Goal: Task Accomplishment & Management: Use online tool/utility

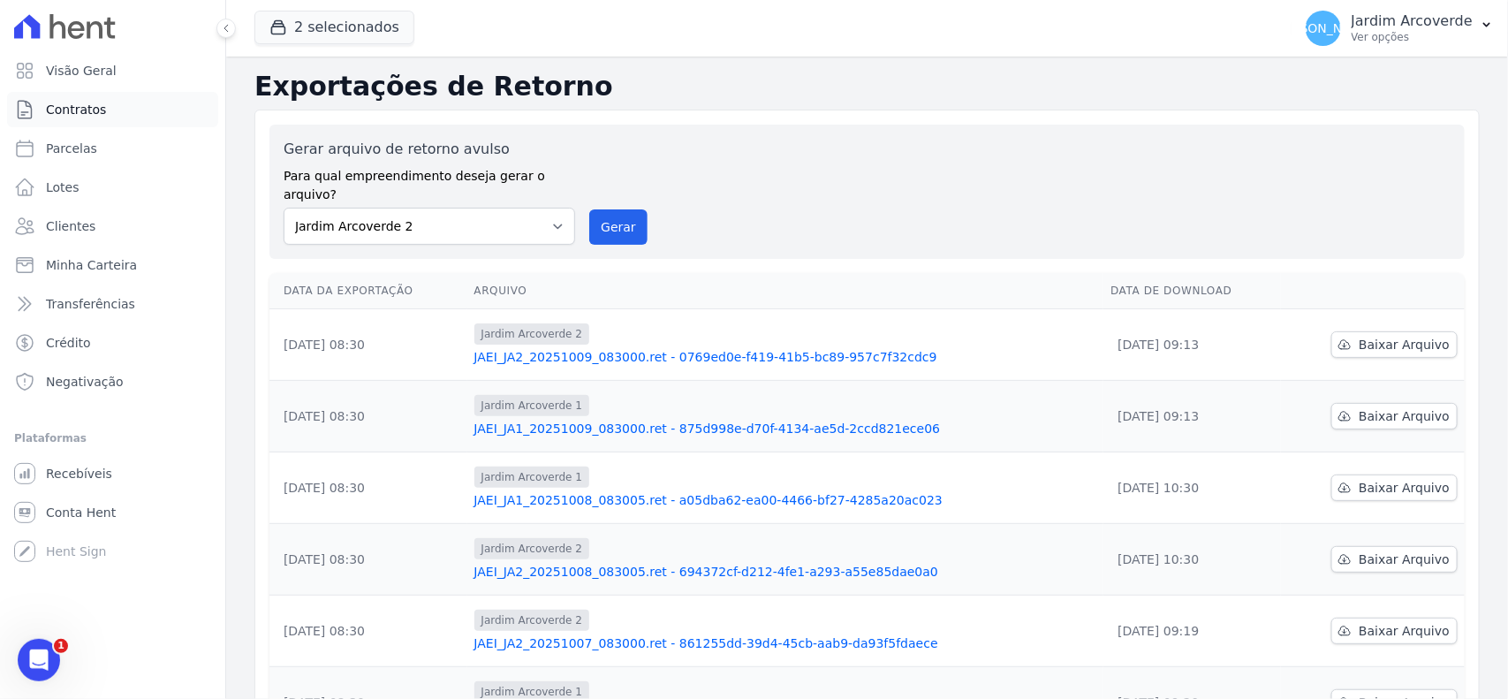
click at [94, 117] on span "Contratos" at bounding box center [76, 110] width 60 height 18
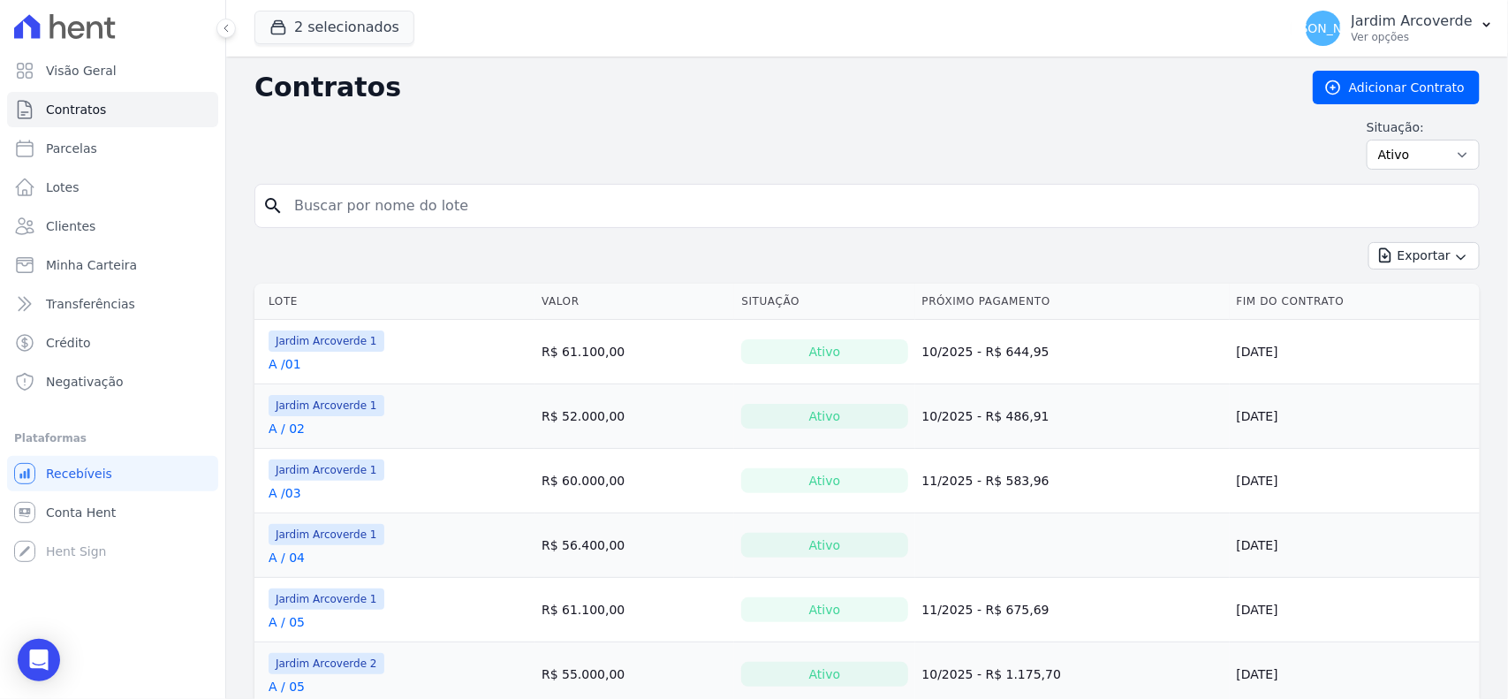
click at [327, 201] on input "search" at bounding box center [878, 205] width 1188 height 35
type input "f"
type input "d / 22"
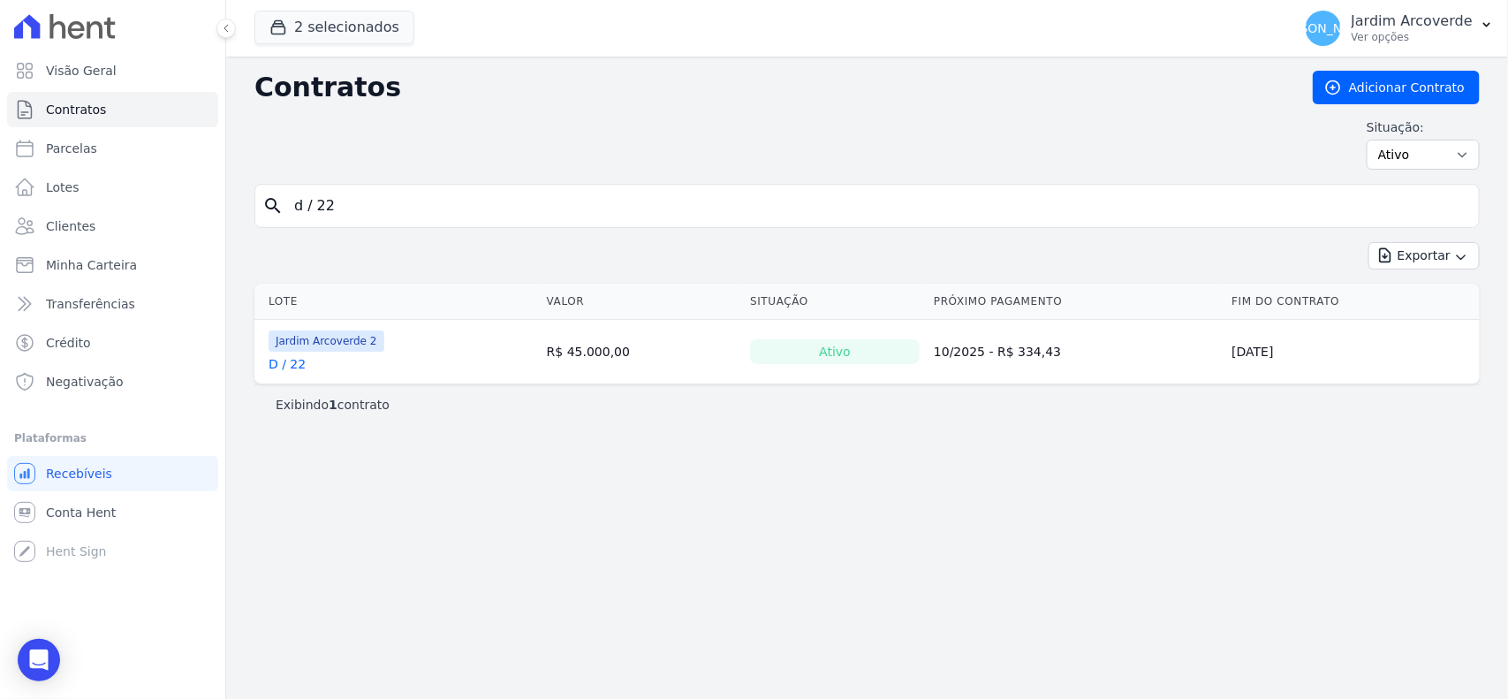
click at [291, 362] on link "D / 22" at bounding box center [287, 364] width 37 height 18
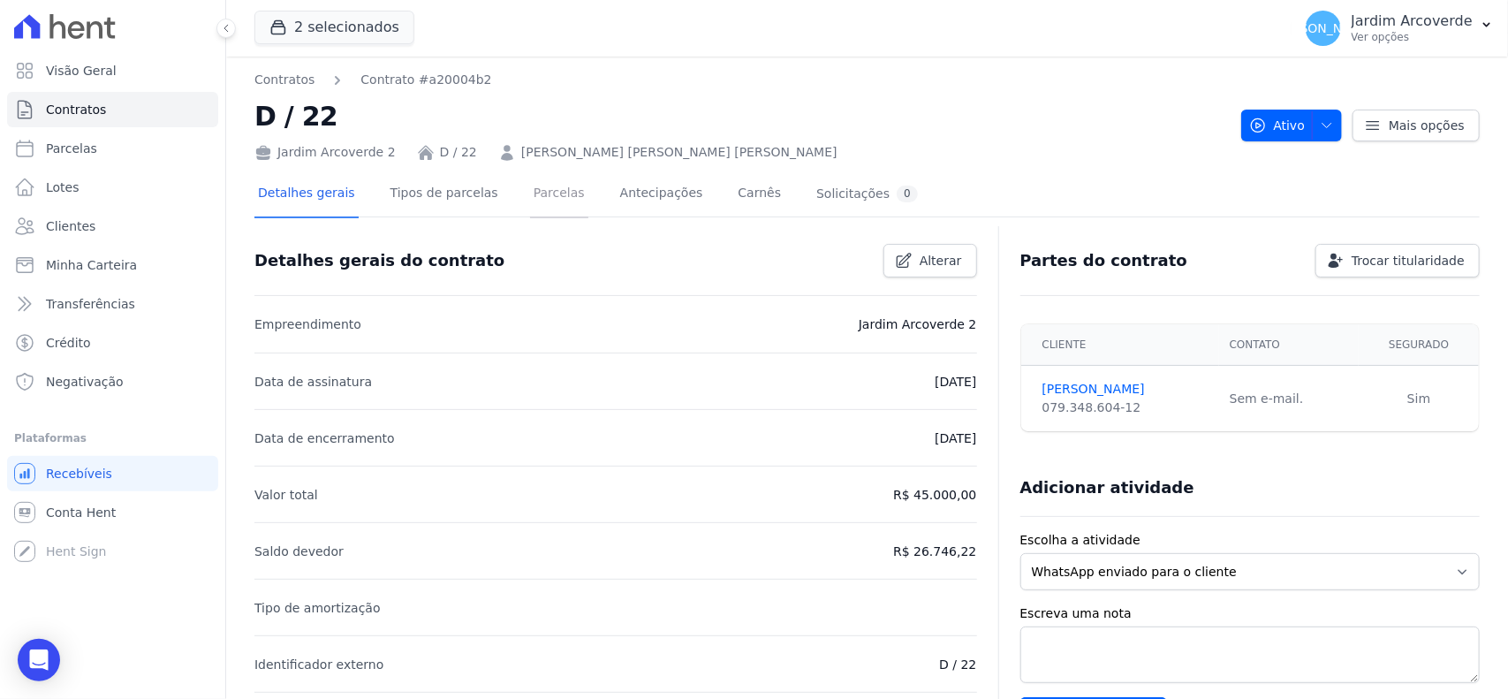
click at [540, 196] on link "Parcelas" at bounding box center [559, 194] width 58 height 47
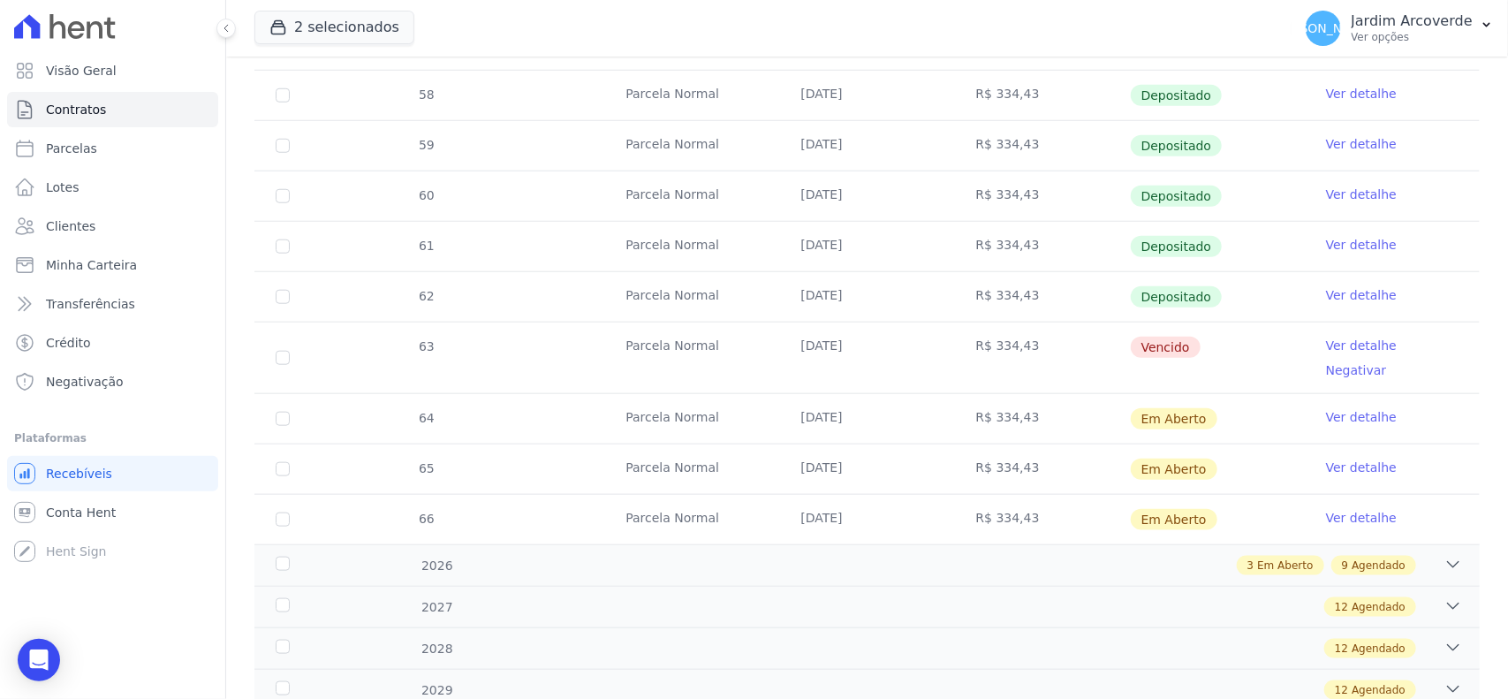
scroll to position [662, 0]
click at [1388, 556] on span "Agendado" at bounding box center [1378, 564] width 54 height 16
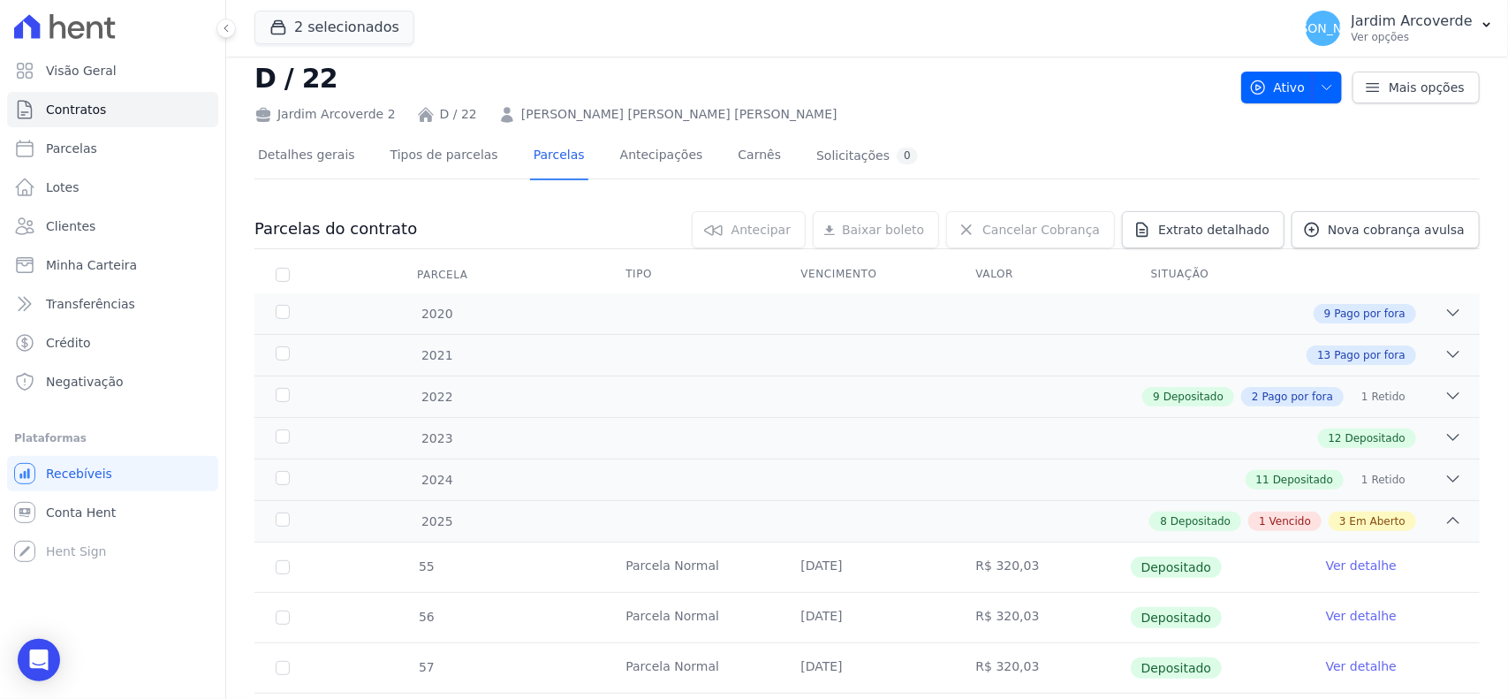
scroll to position [0, 0]
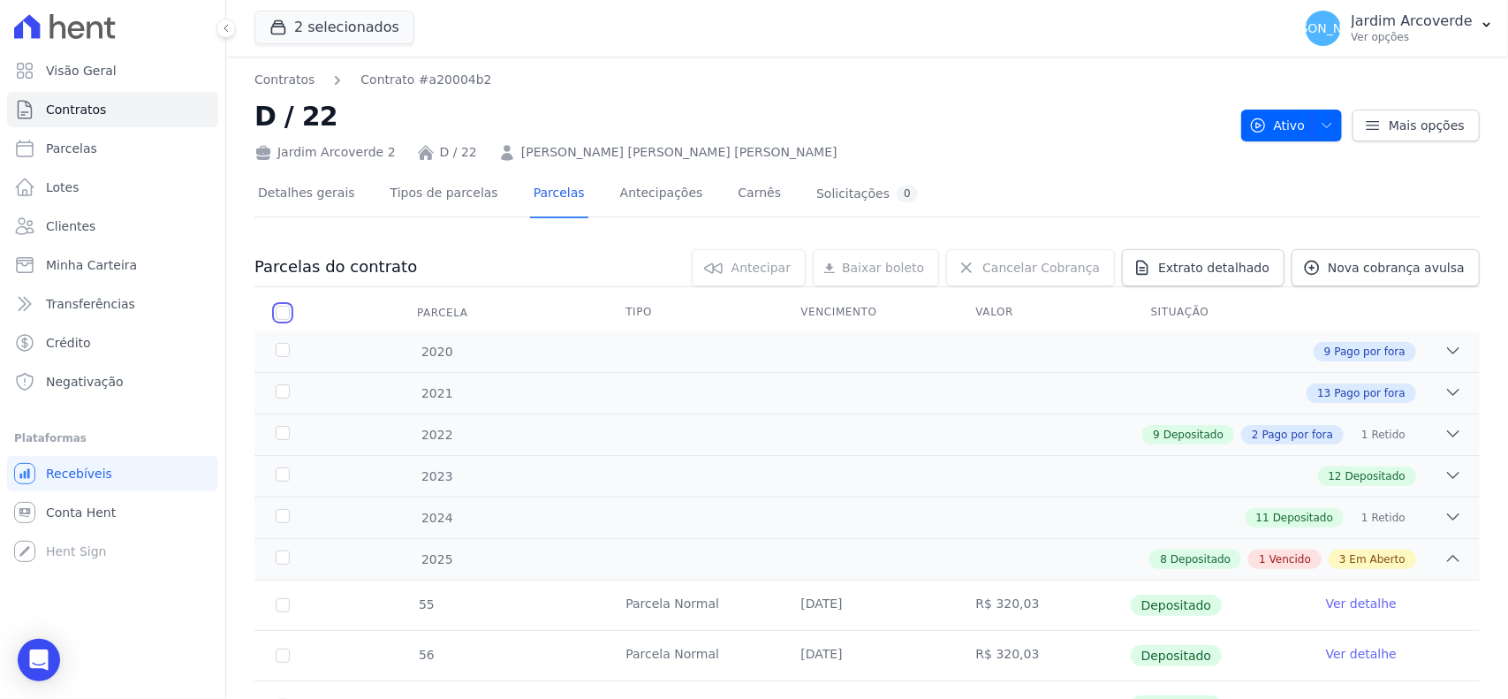
click at [284, 318] on input "checkbox" at bounding box center [283, 313] width 14 height 14
checkbox input "true"
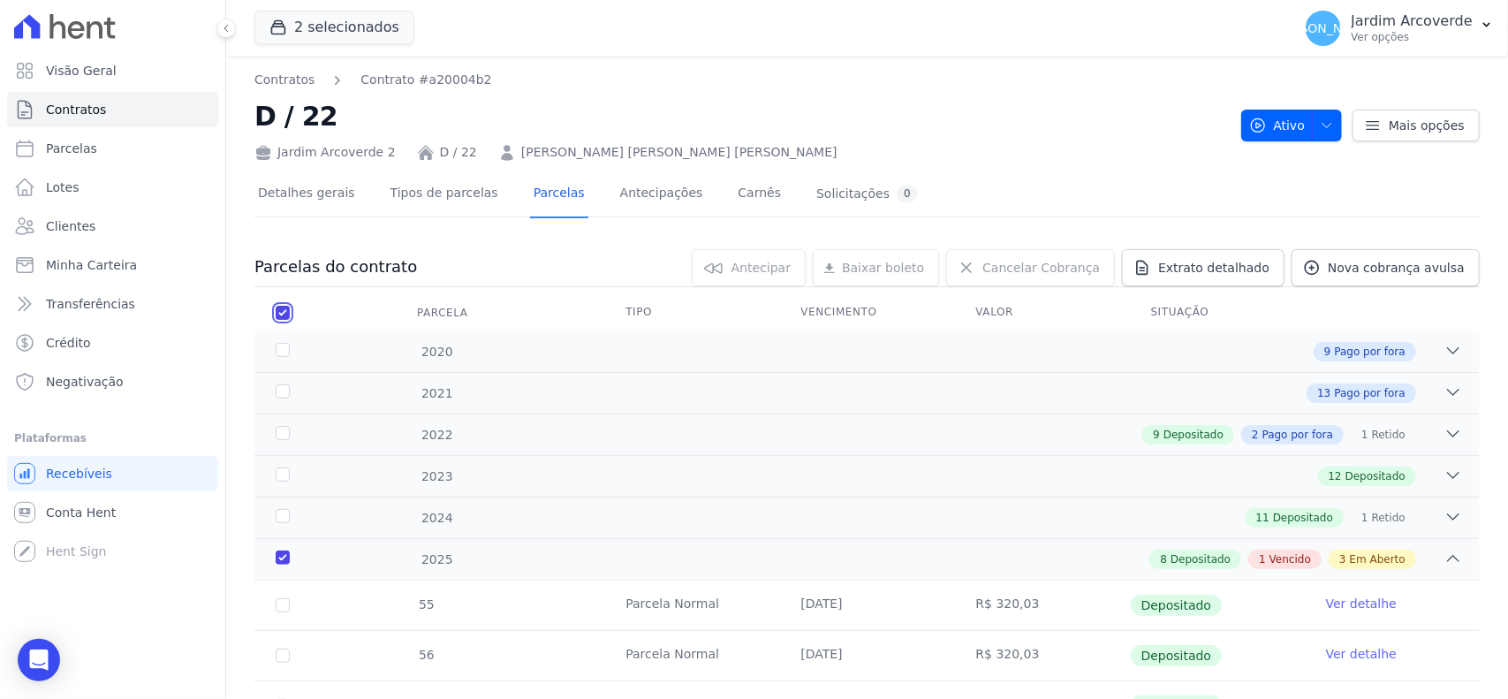
checkbox input "true"
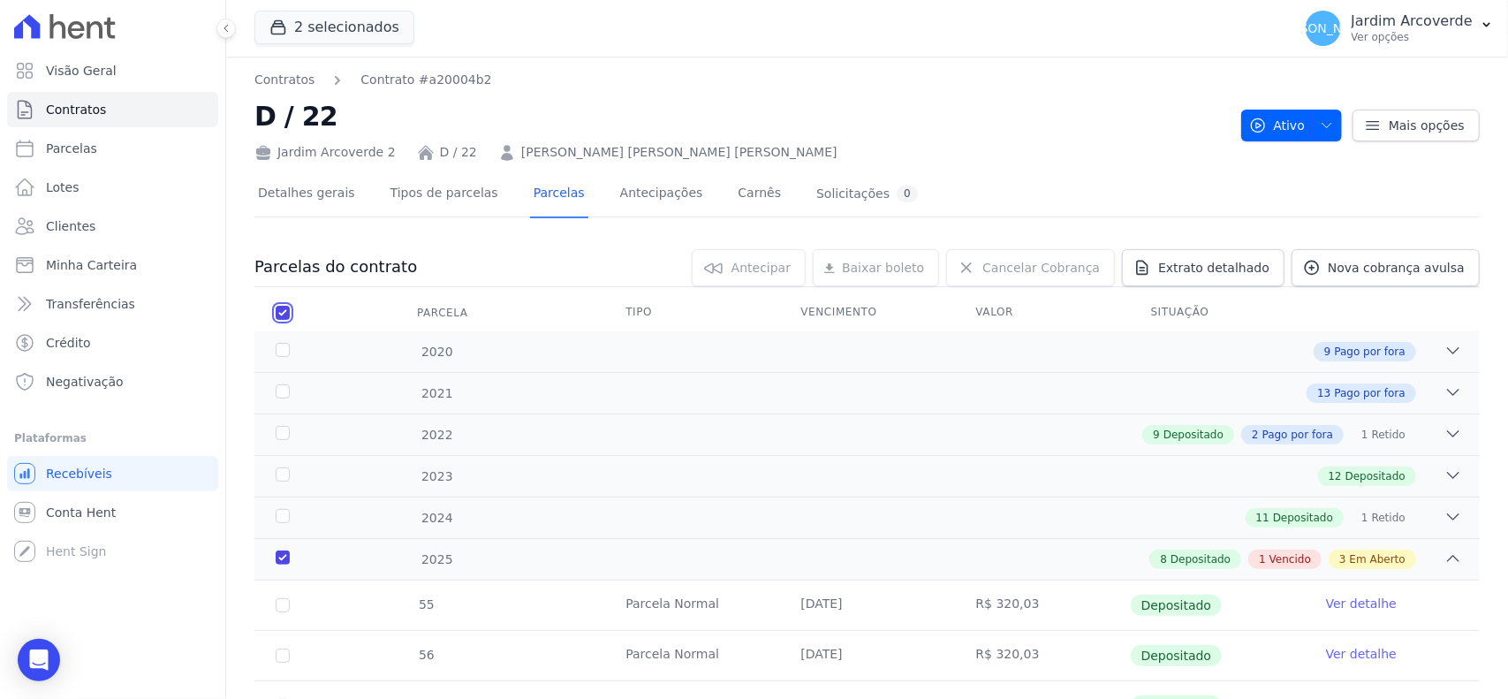
checkbox input "true"
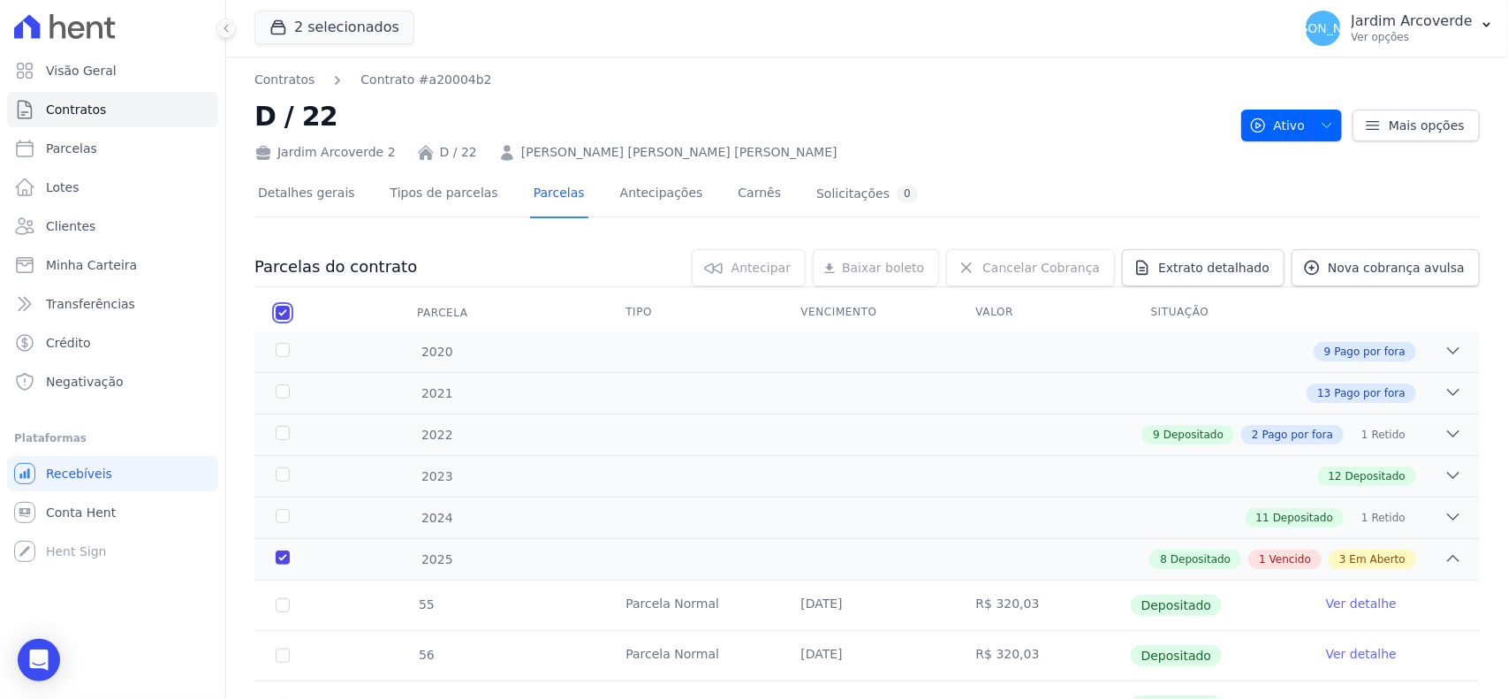
checkbox input "true"
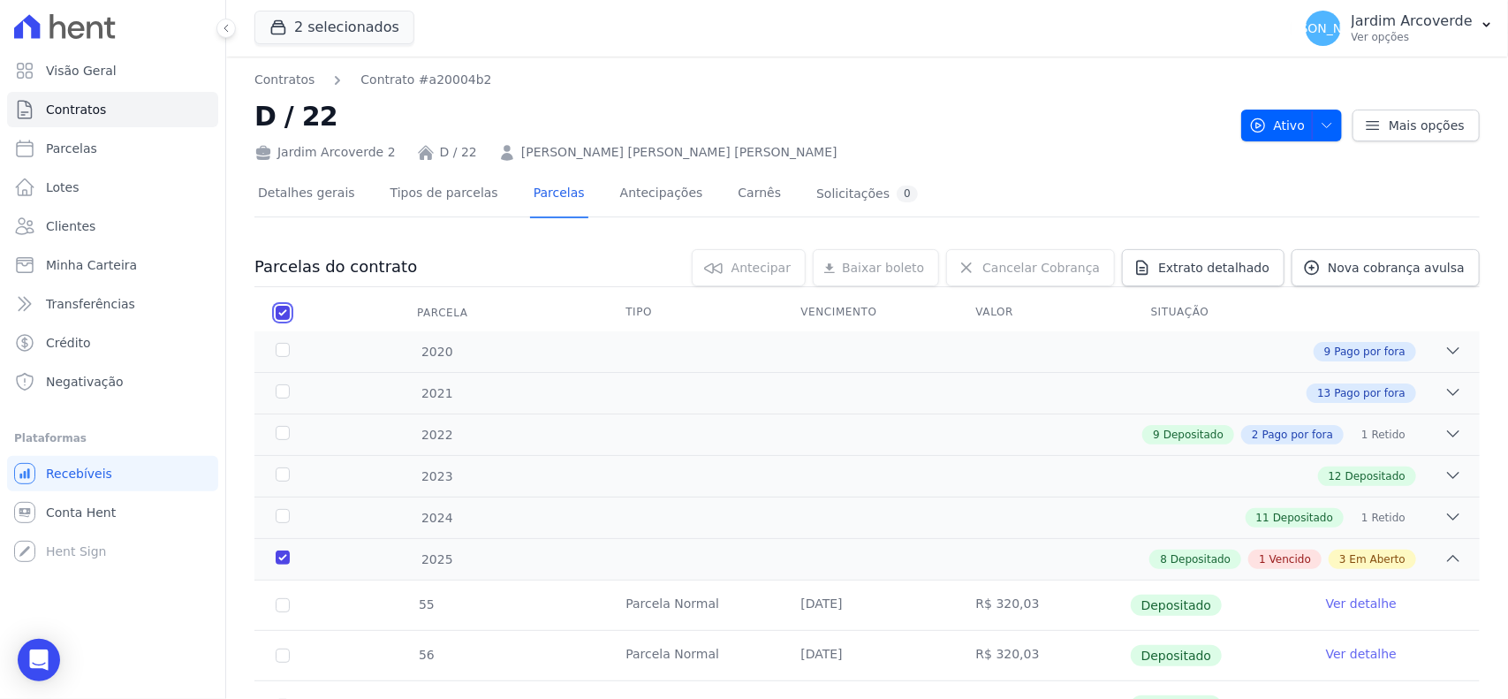
checkbox input "true"
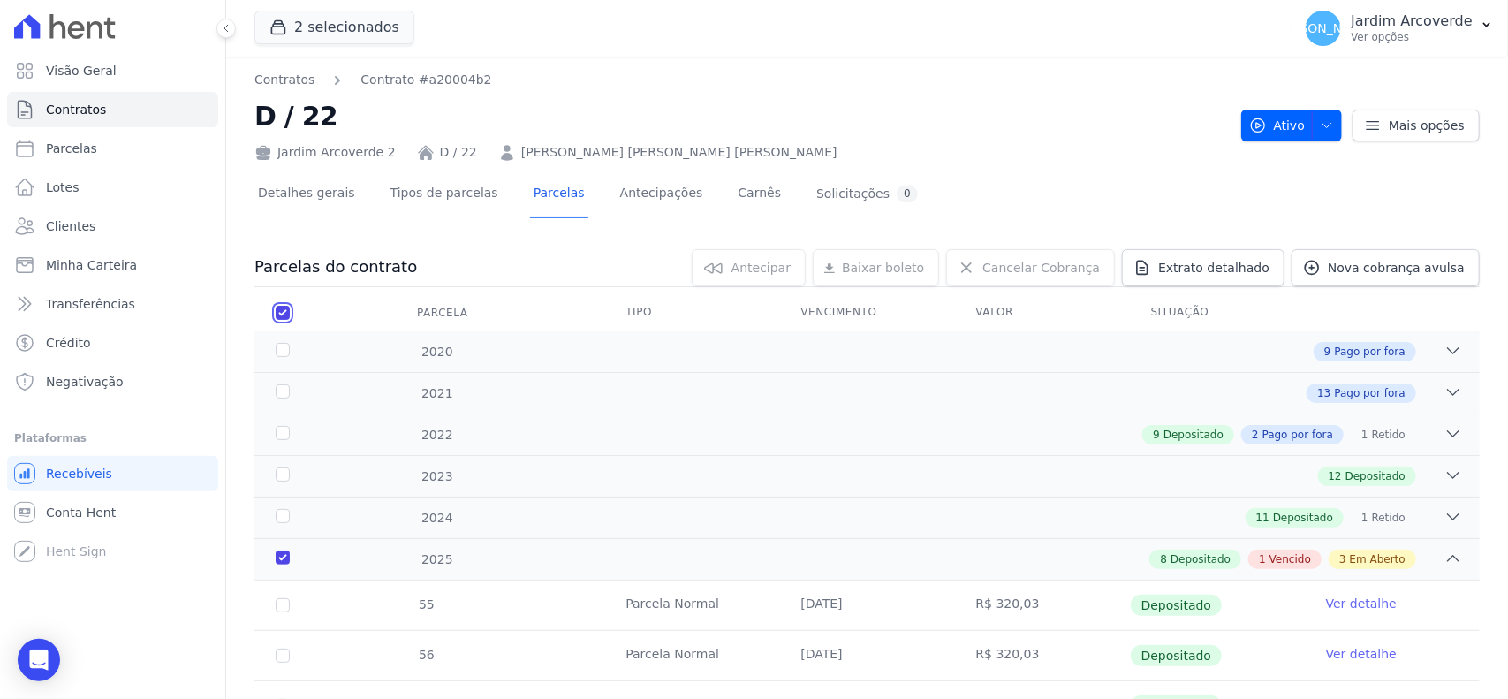
checkbox input "true"
click at [854, 276] on link "Baixar boleto default" at bounding box center [863, 267] width 151 height 37
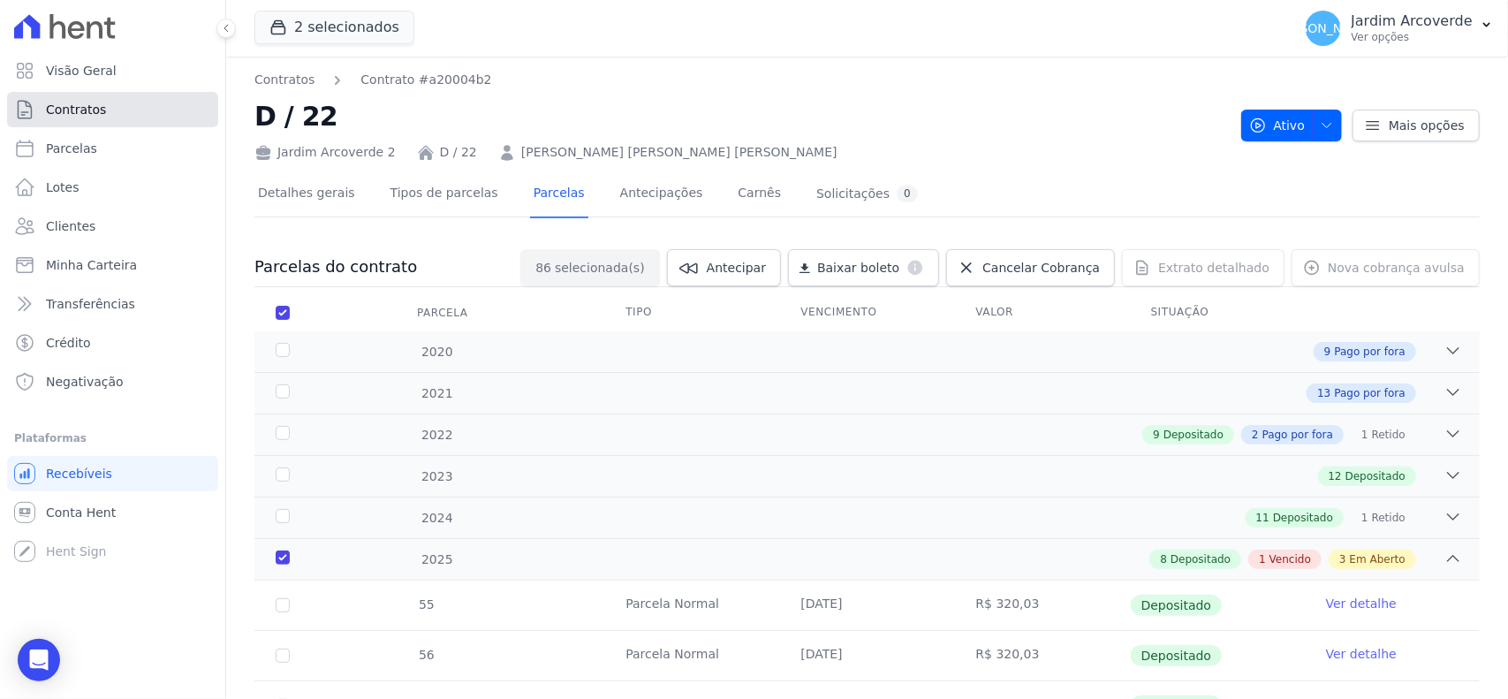
click at [135, 117] on link "Contratos" at bounding box center [112, 109] width 211 height 35
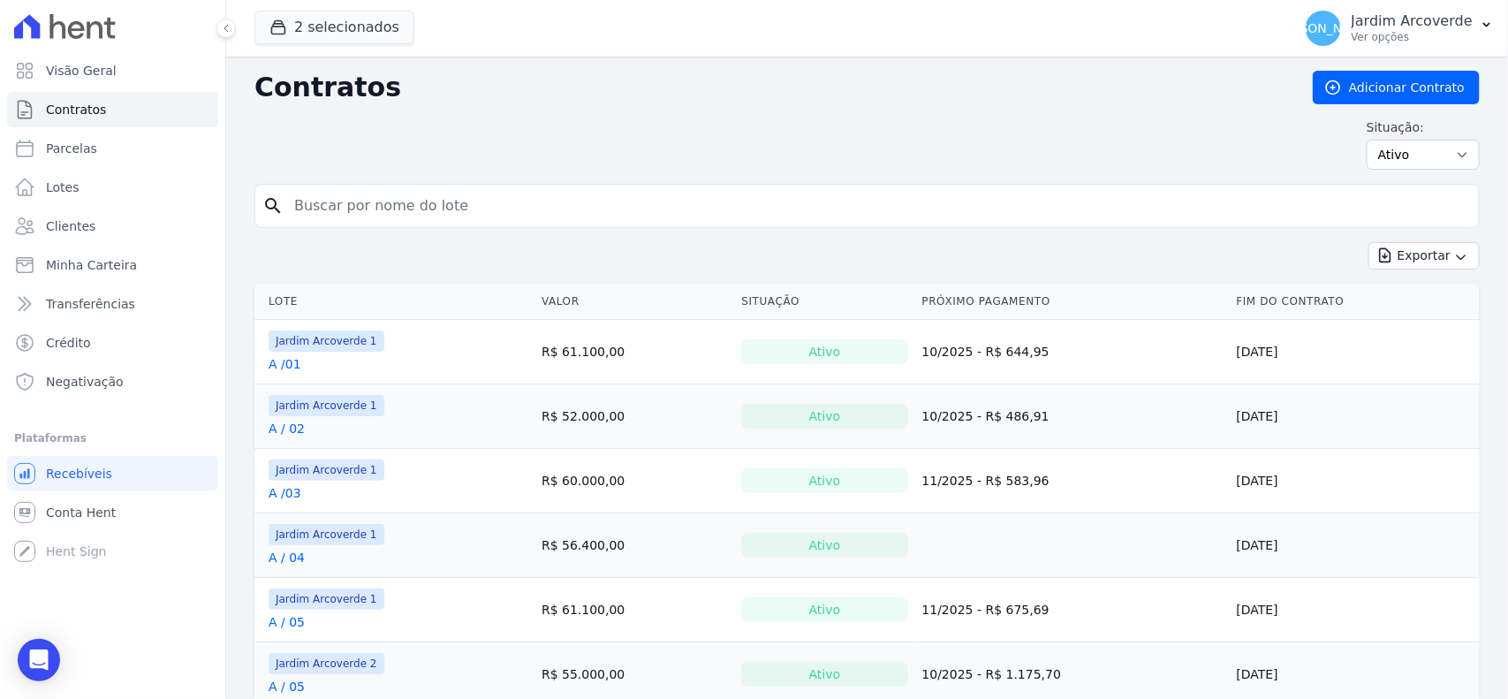
click at [446, 208] on input "search" at bounding box center [878, 205] width 1188 height 35
type input "e / 13"
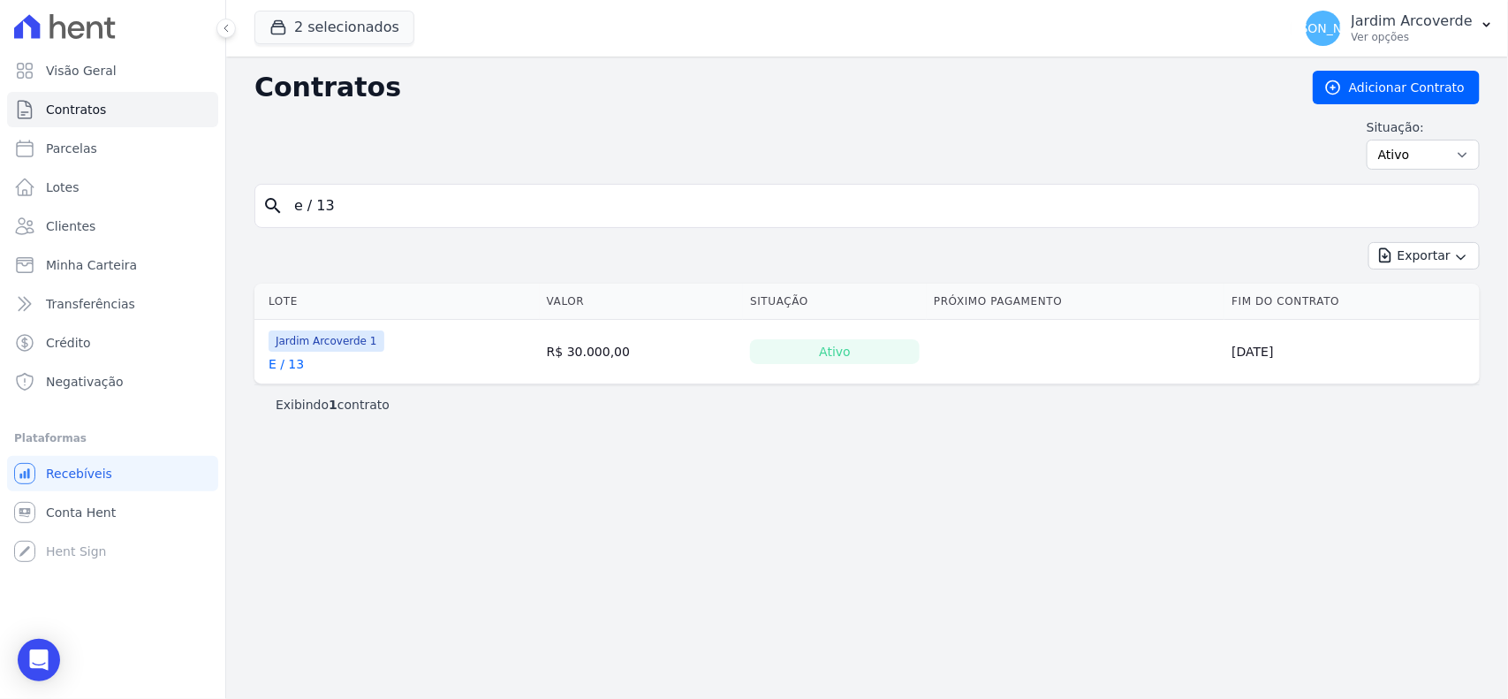
click at [294, 363] on link "E / 13" at bounding box center [286, 364] width 35 height 18
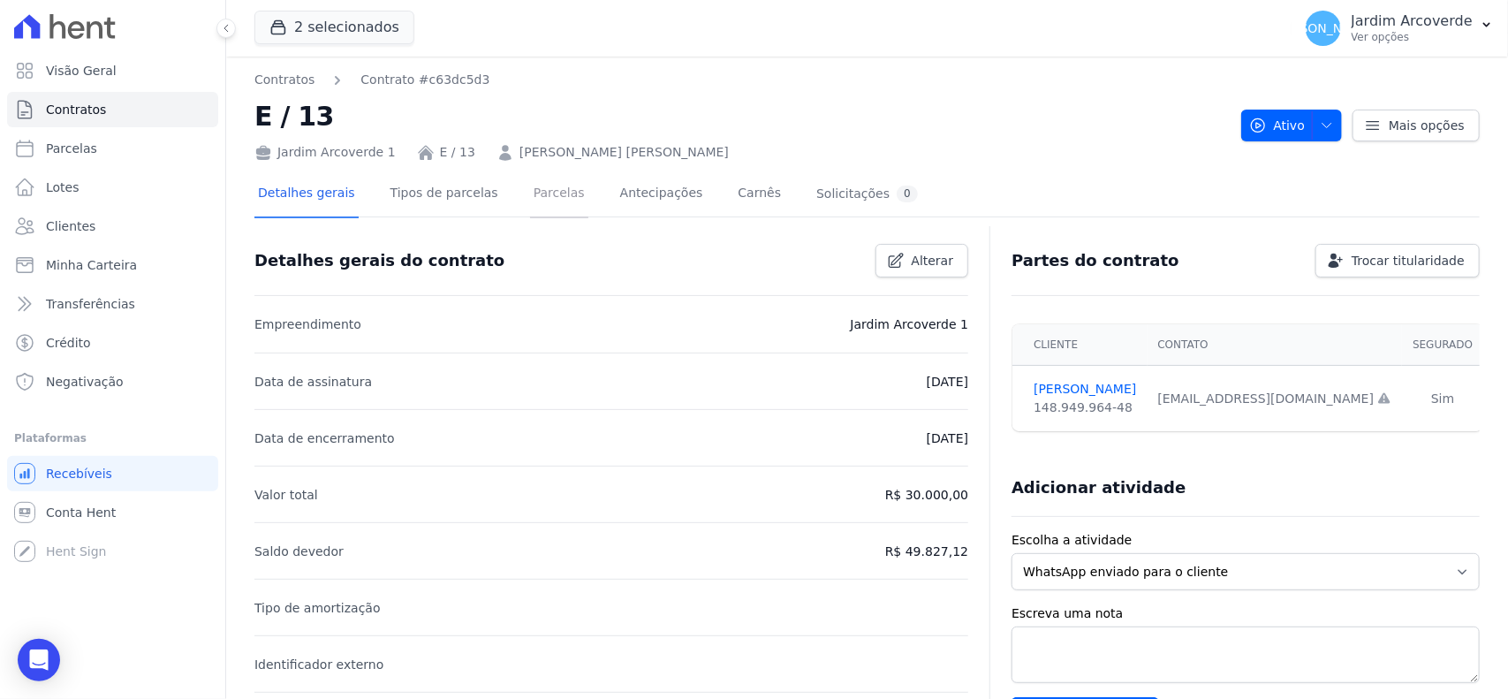
click at [534, 203] on link "Parcelas" at bounding box center [559, 194] width 58 height 47
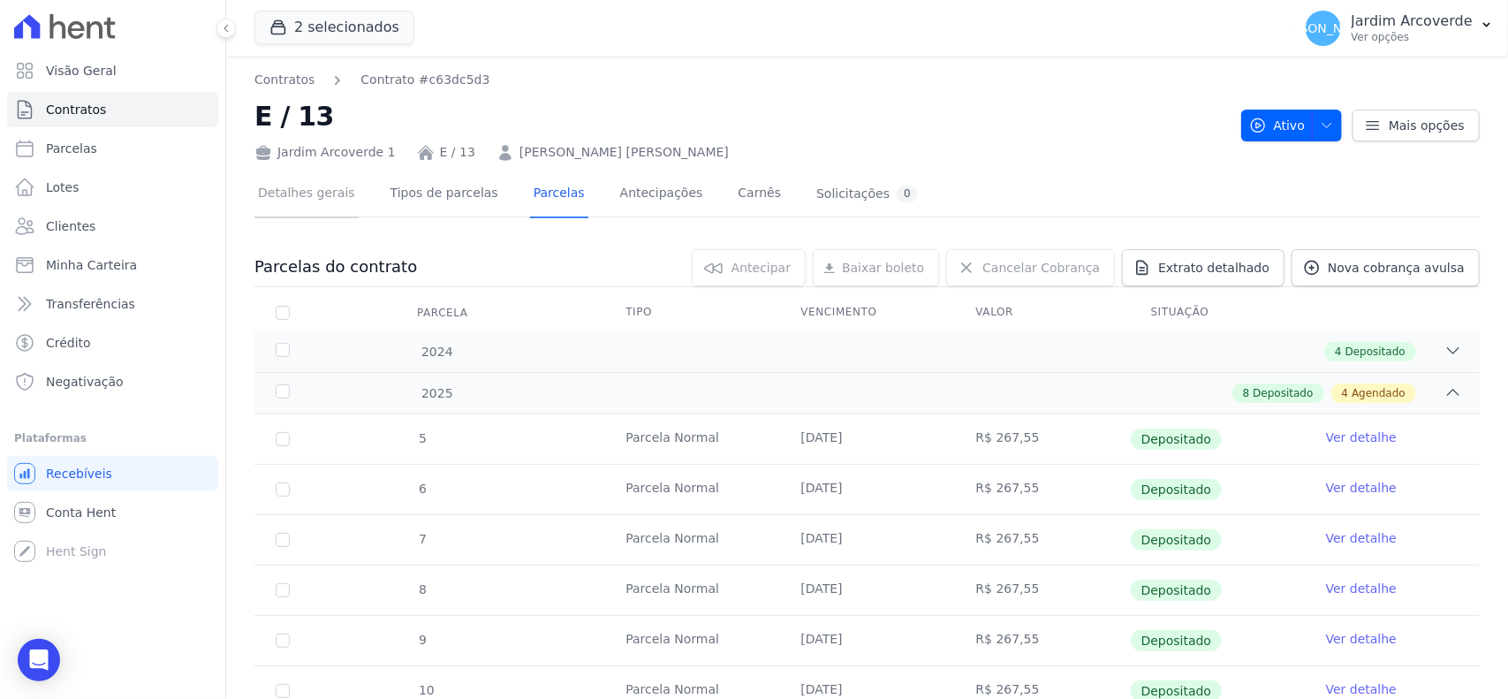
click at [319, 199] on link "Detalhes gerais" at bounding box center [306, 194] width 104 height 47
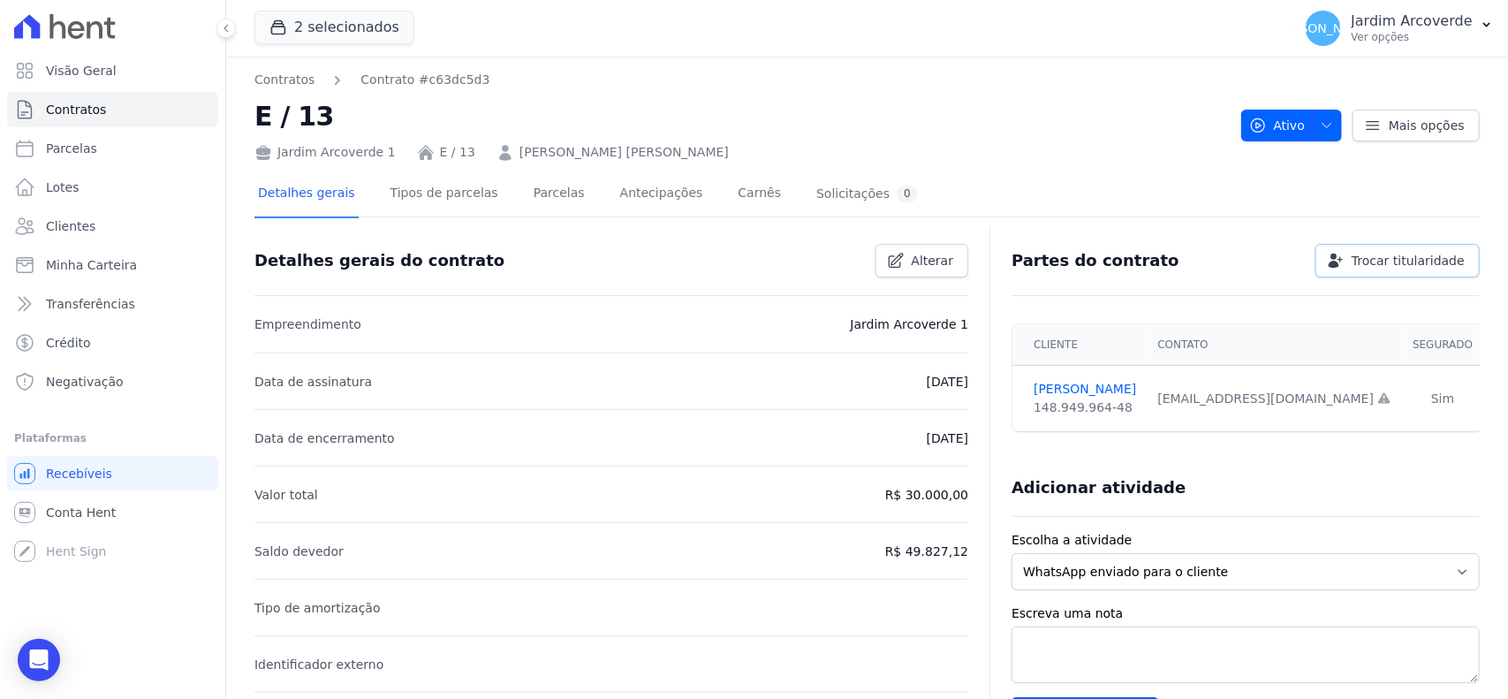
click at [1375, 261] on span "Trocar titularidade" at bounding box center [1407, 261] width 113 height 18
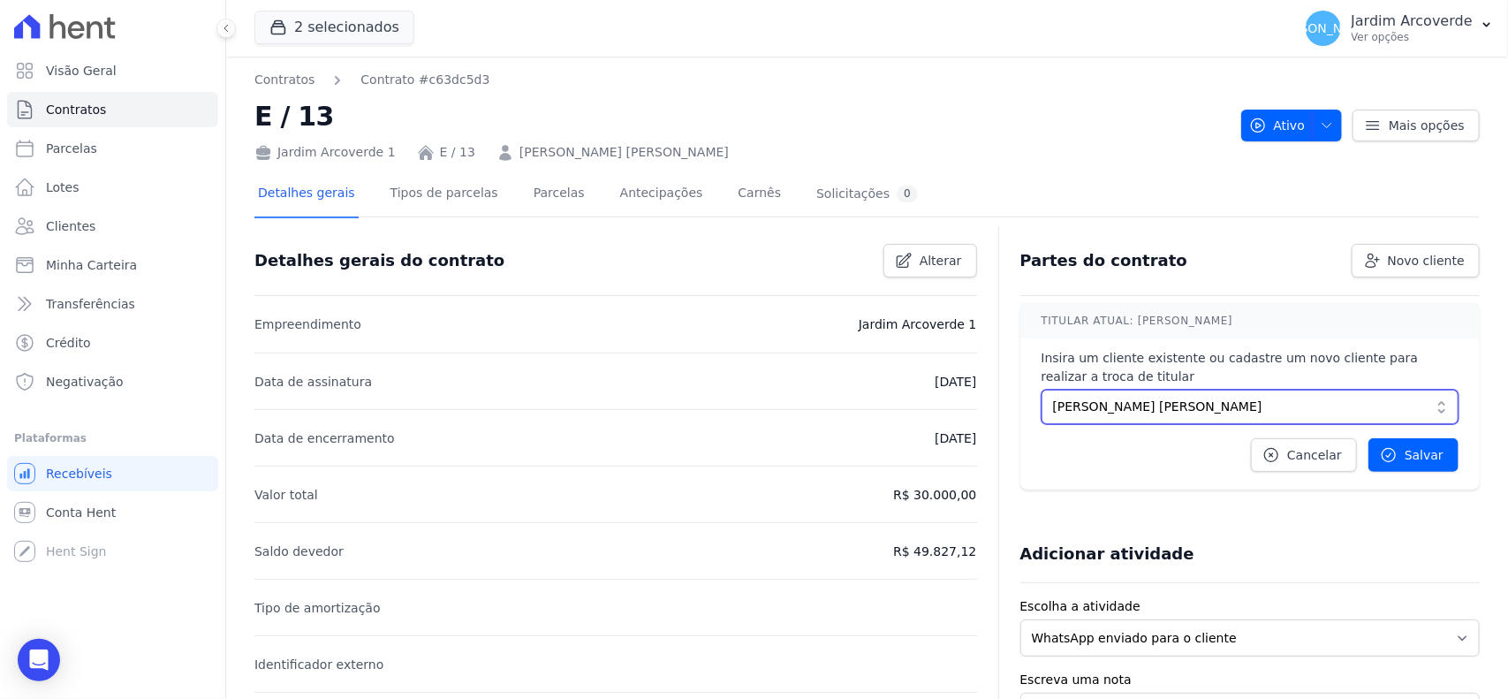
click at [1097, 412] on span "Fabrício de Barros da Silva" at bounding box center [1237, 406] width 369 height 19
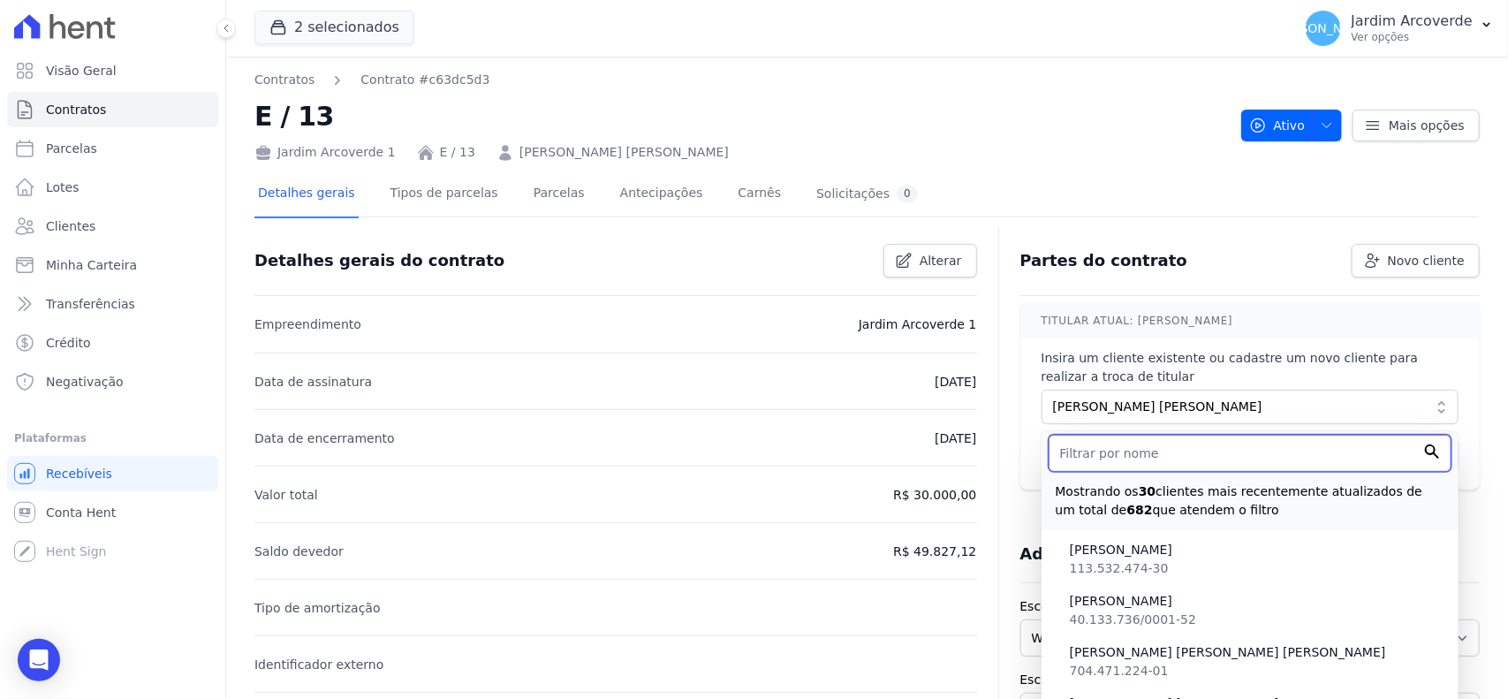
click at [1133, 462] on input "text" at bounding box center [1249, 453] width 403 height 37
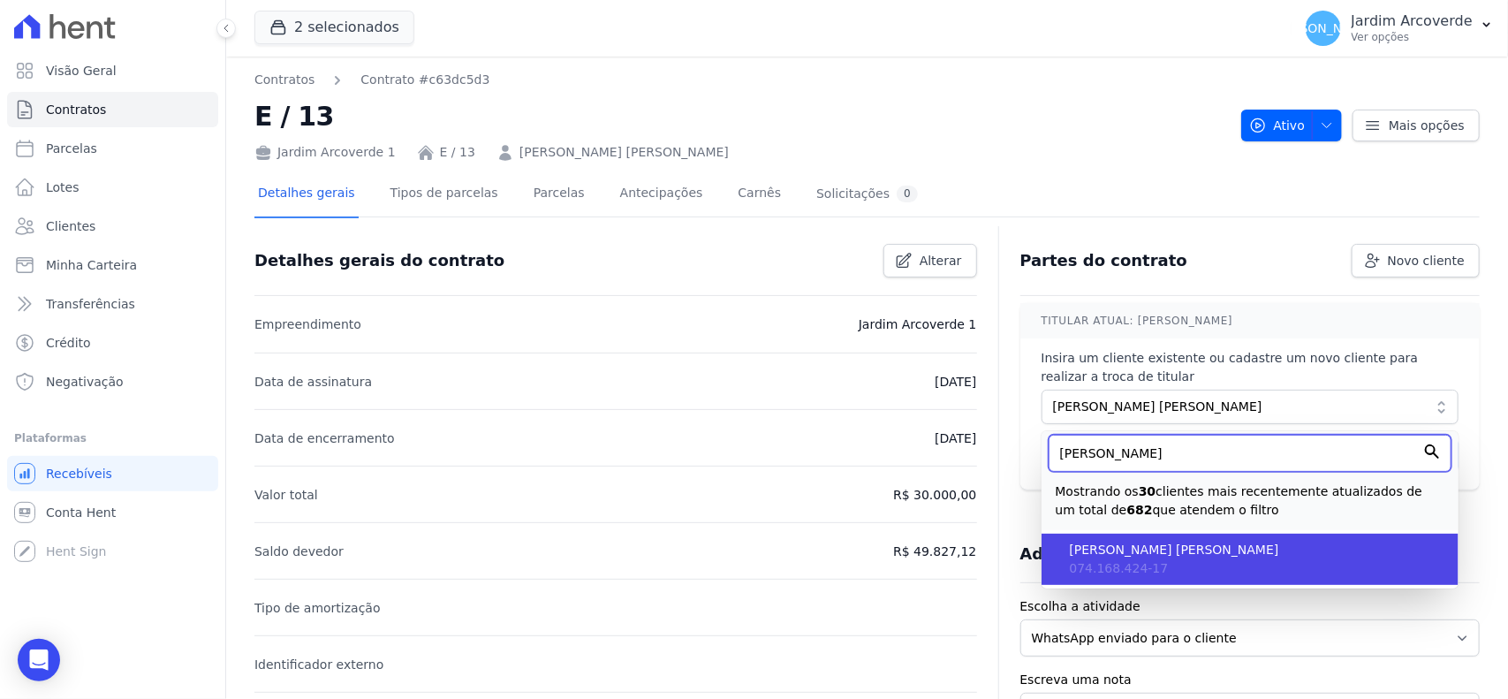
type input "rafaela"
click at [1207, 559] on li "Rafaela Tenório Siqueira 074.168.424-17" at bounding box center [1249, 558] width 417 height 51
type input "7195d4ea-a0f4-4030-994e-939668d14d60"
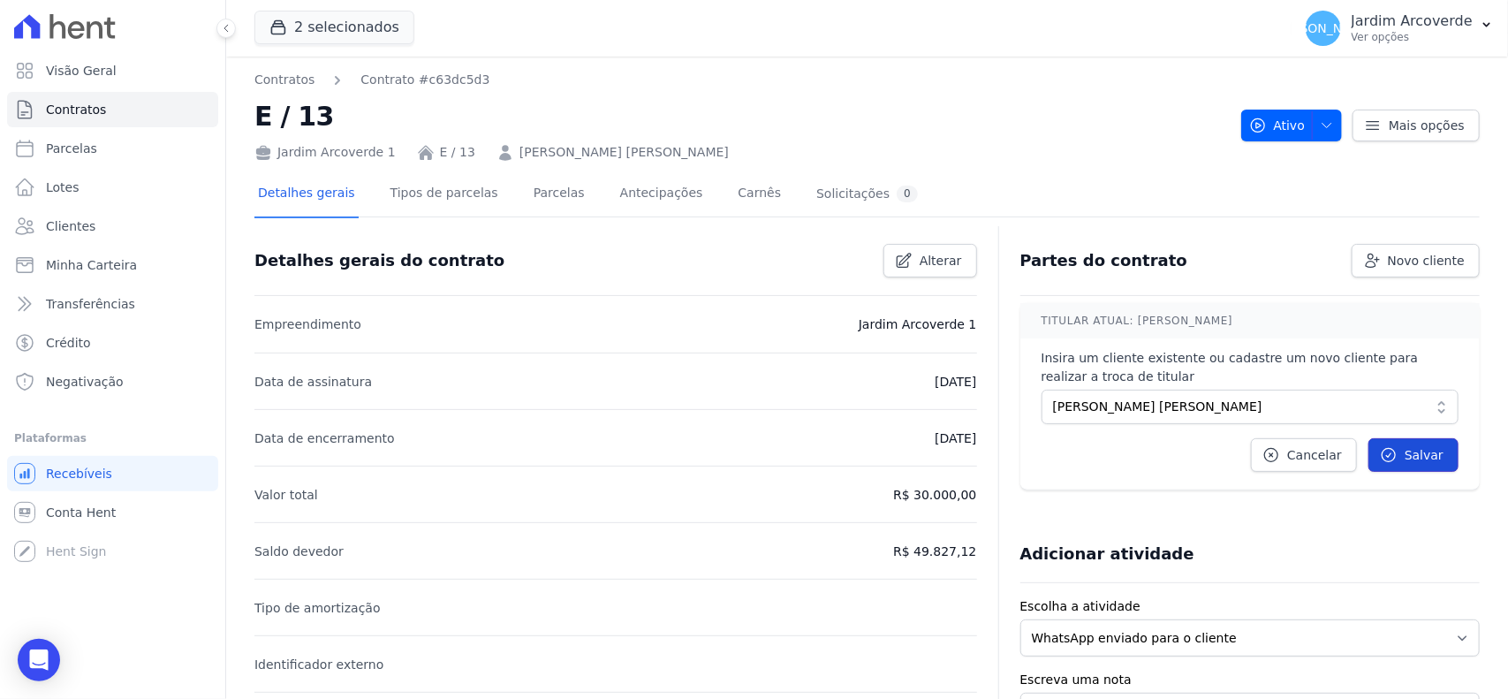
click at [1411, 448] on span "Salvar" at bounding box center [1423, 455] width 39 height 18
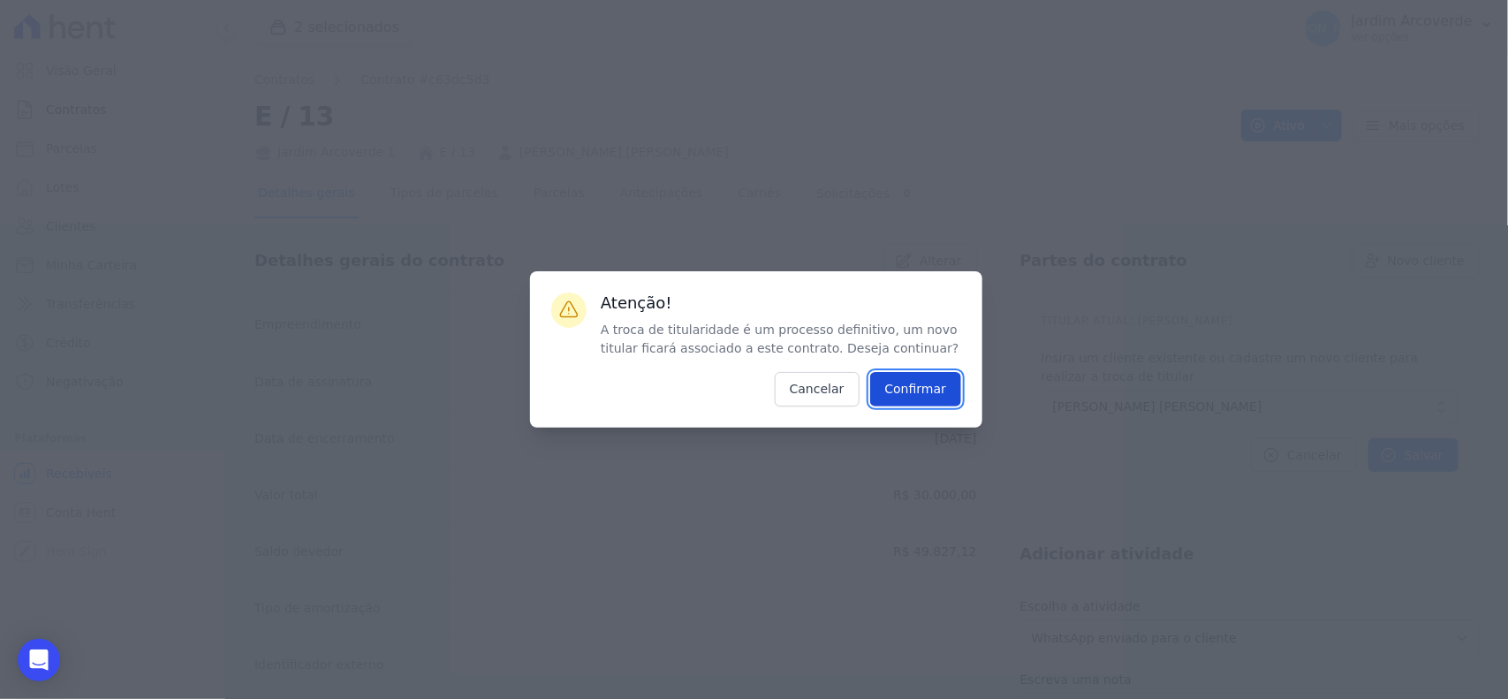
click at [912, 403] on input "Confirmar" at bounding box center [916, 389] width 92 height 34
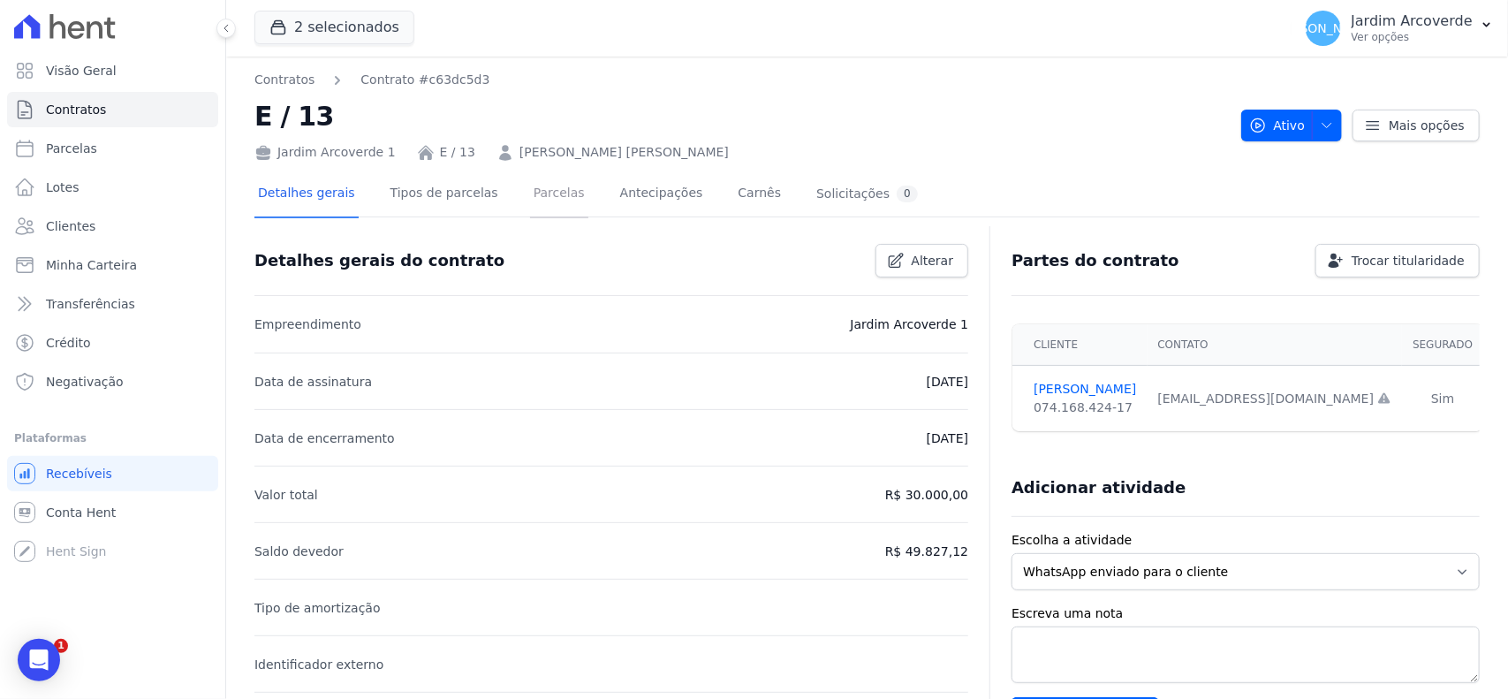
click at [530, 194] on link "Parcelas" at bounding box center [559, 194] width 58 height 47
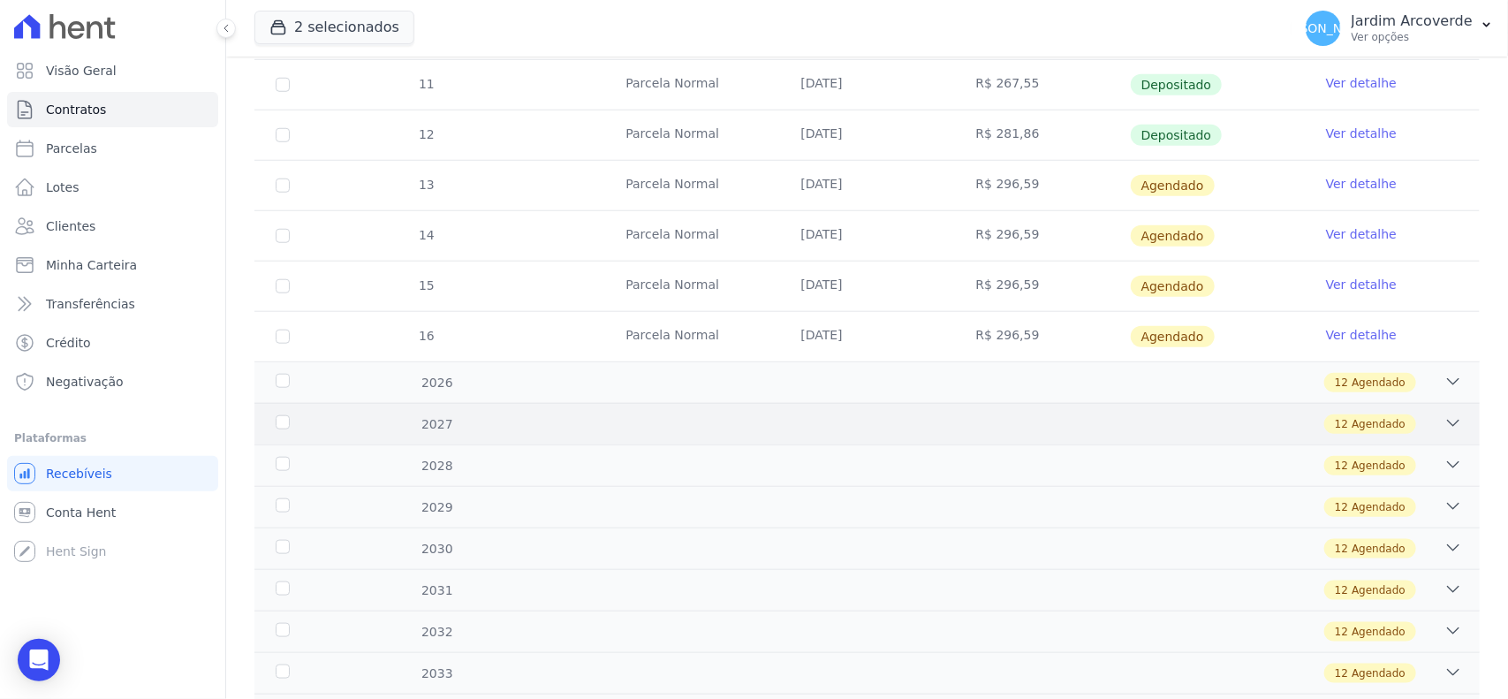
scroll to position [662, 0]
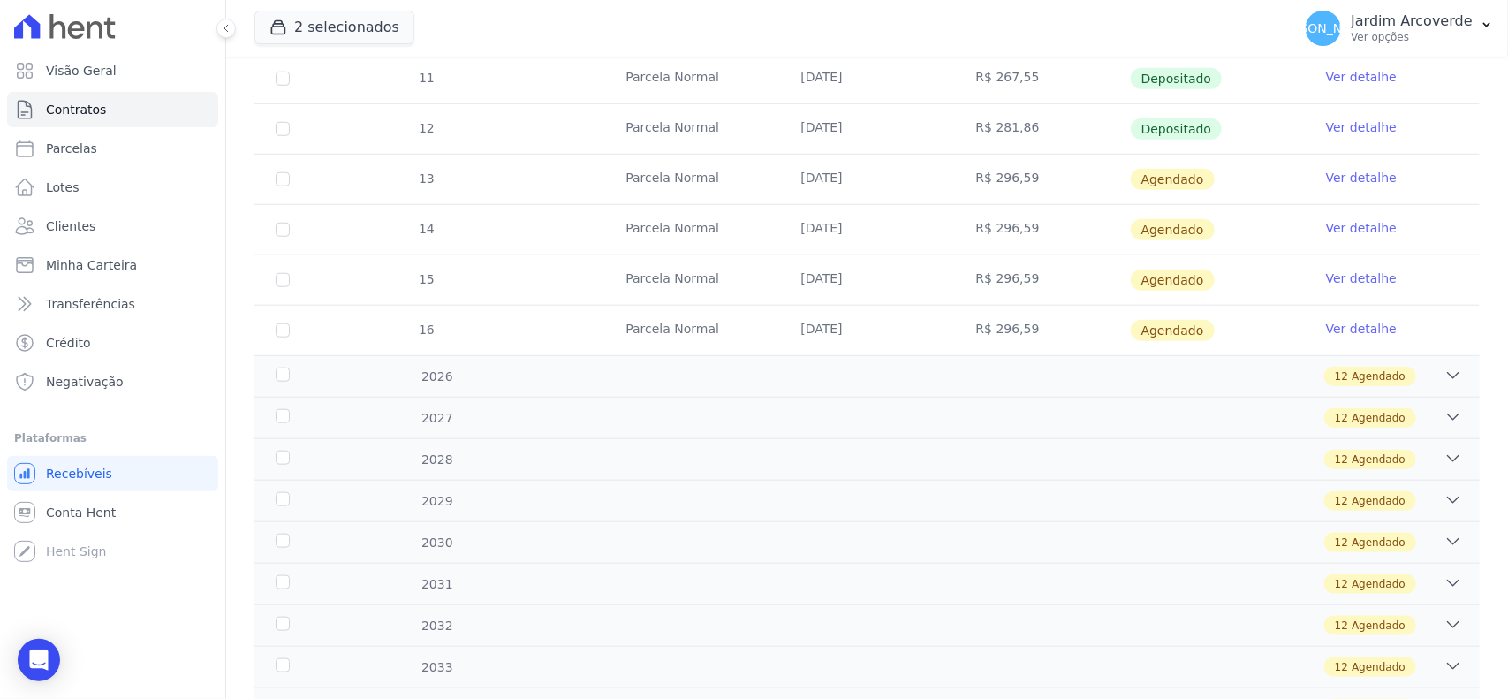
click at [1331, 182] on link "Ver detalhe" at bounding box center [1361, 178] width 71 height 18
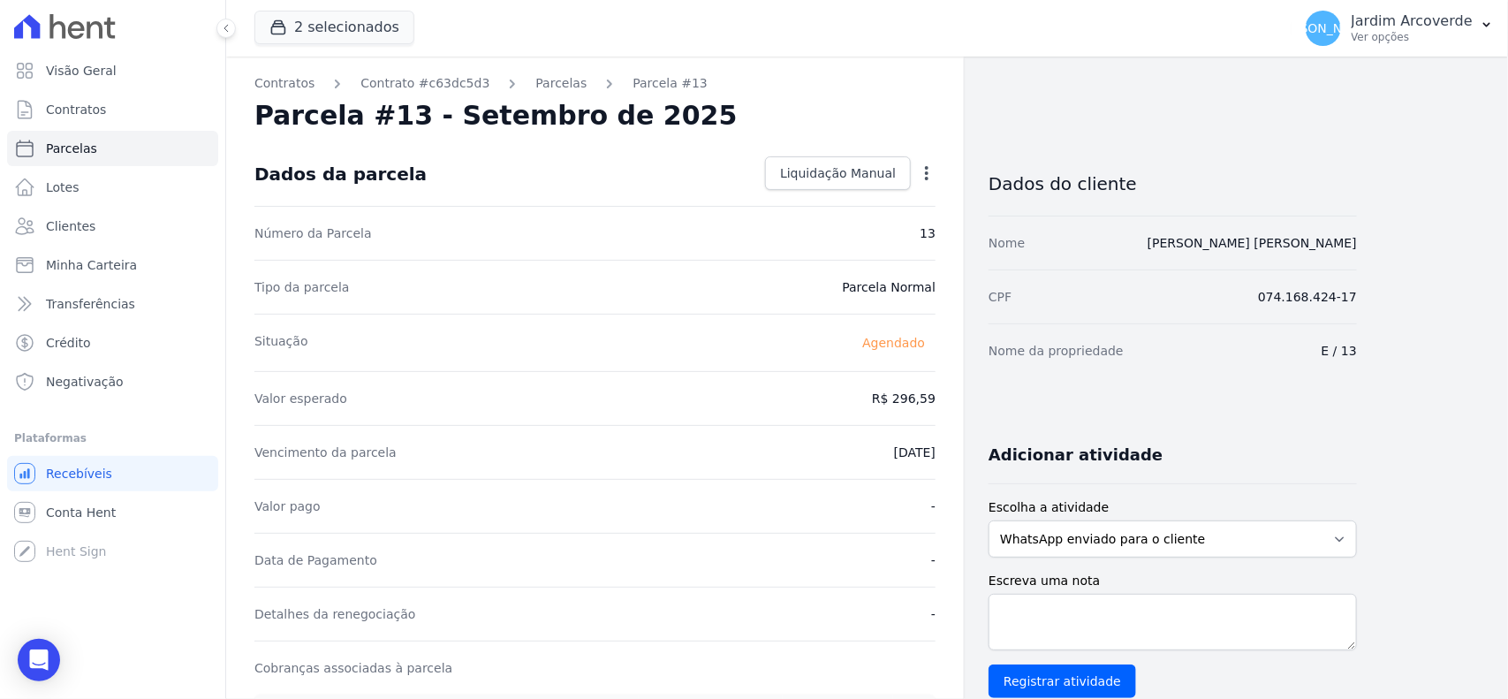
click at [927, 174] on icon "button" at bounding box center [927, 173] width 18 height 18
click at [910, 201] on link "Alterar" at bounding box center [850, 197] width 155 height 32
click at [912, 457] on input "2025-09-25" at bounding box center [866, 450] width 140 height 37
type input "2025-10-15"
click at [904, 170] on span "Salvar" at bounding box center [900, 173] width 39 height 18
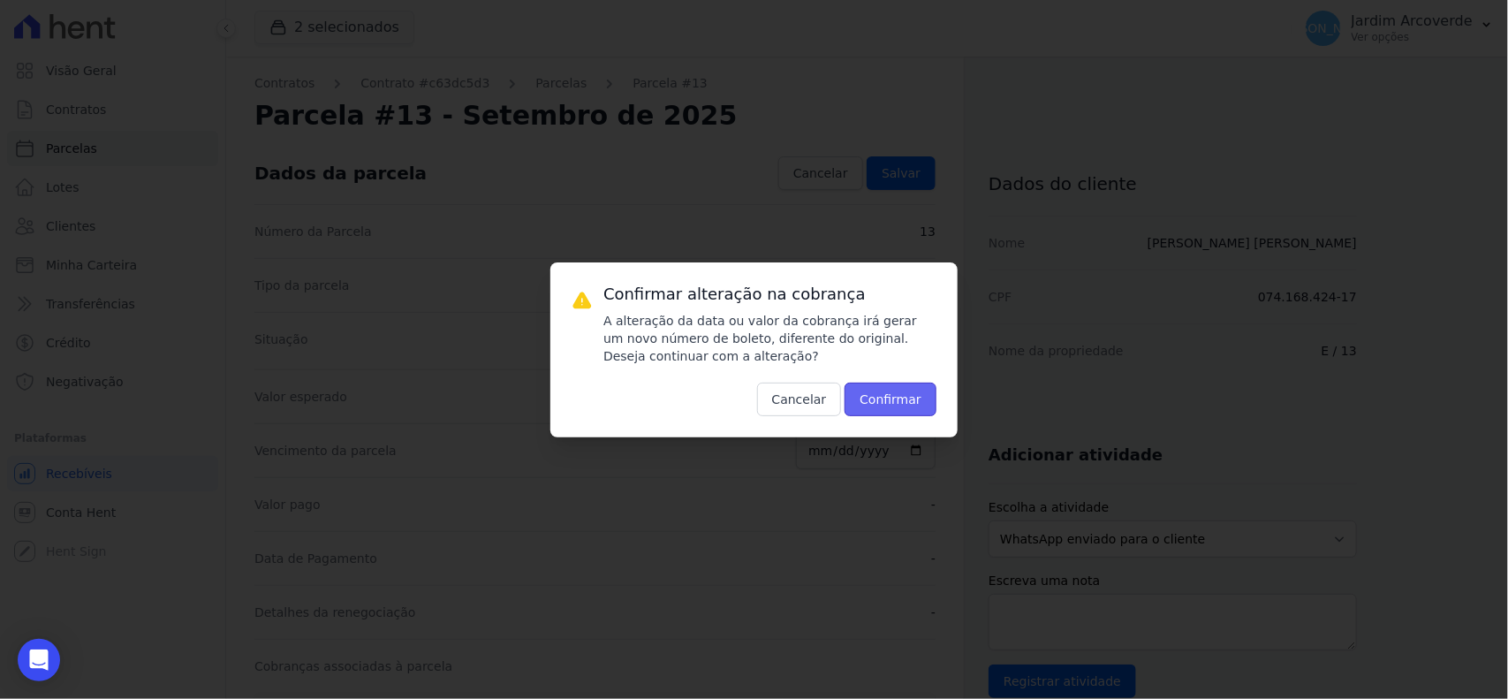
click at [914, 395] on button "Confirmar" at bounding box center [890, 399] width 92 height 34
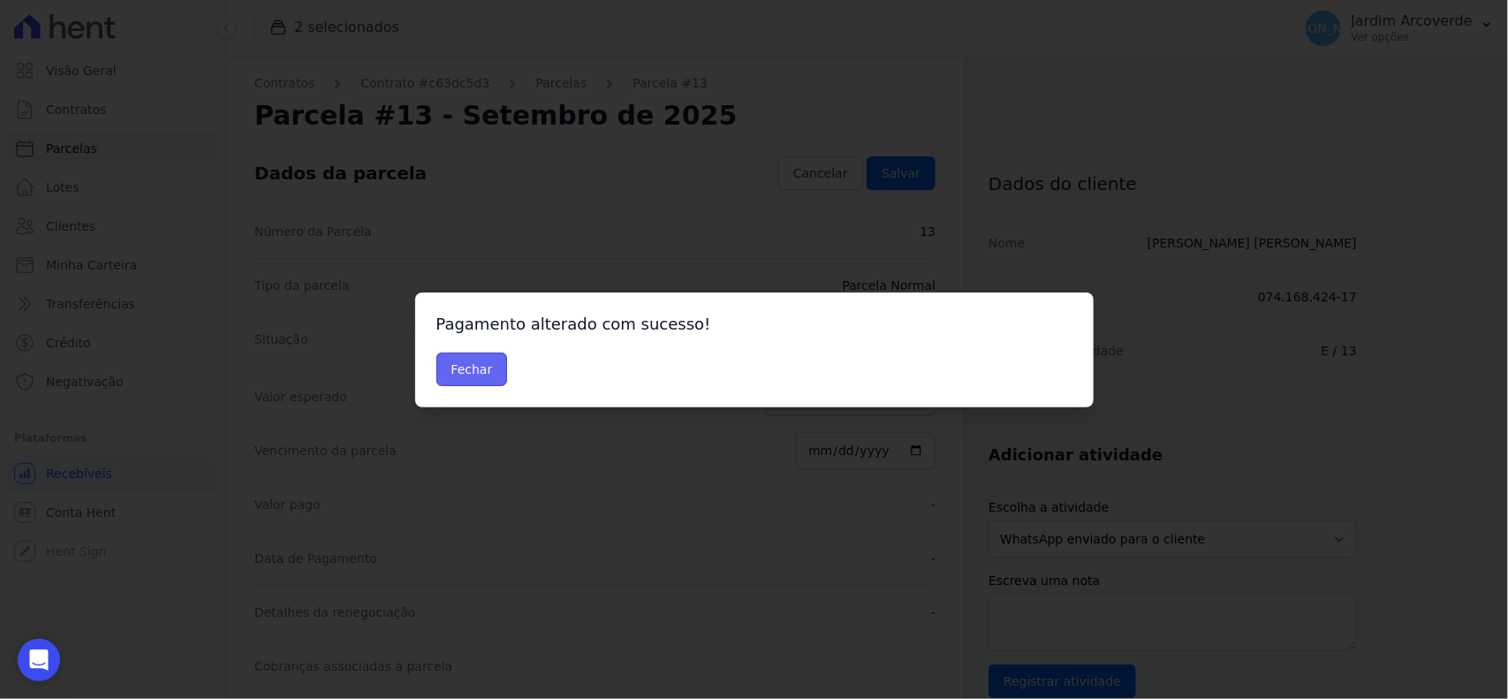
click at [486, 375] on button "Fechar" at bounding box center [472, 369] width 72 height 34
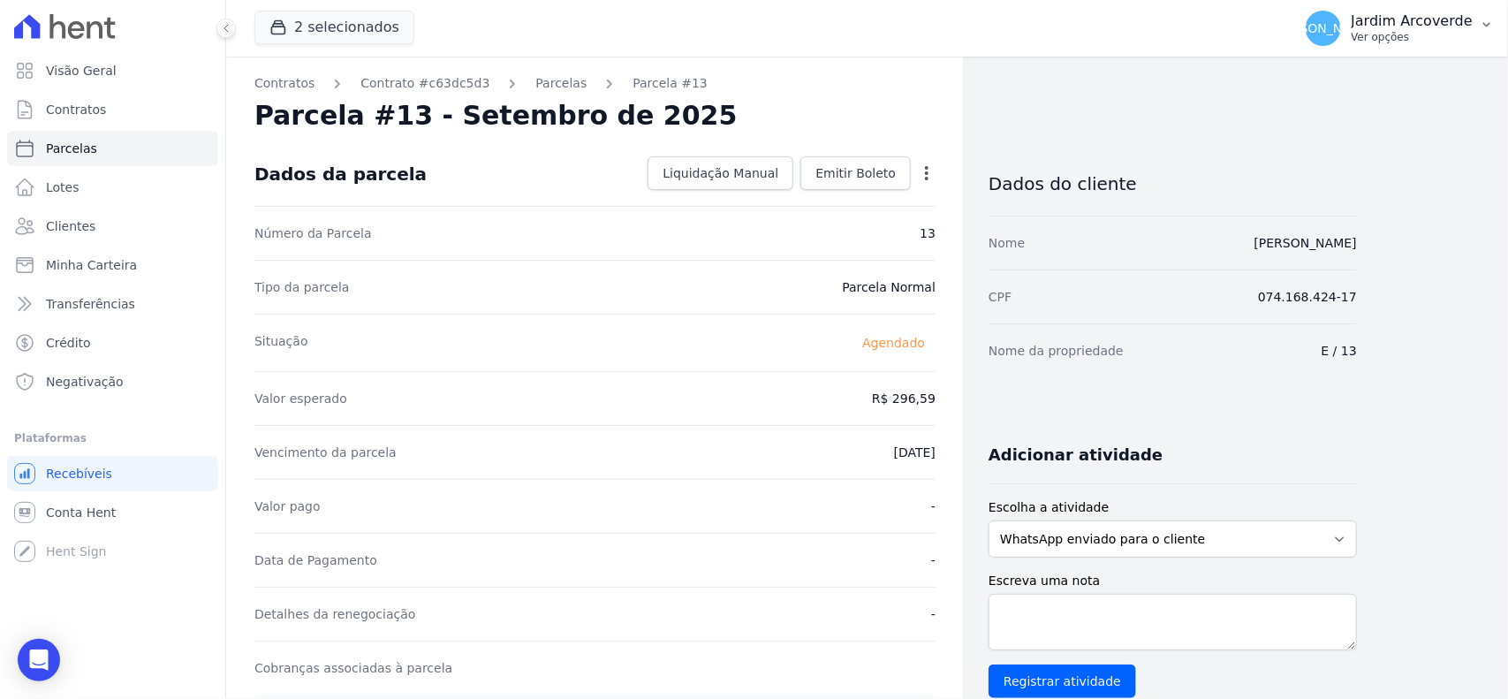
click at [1442, 29] on p "Jardim Arcoverde" at bounding box center [1411, 21] width 121 height 18
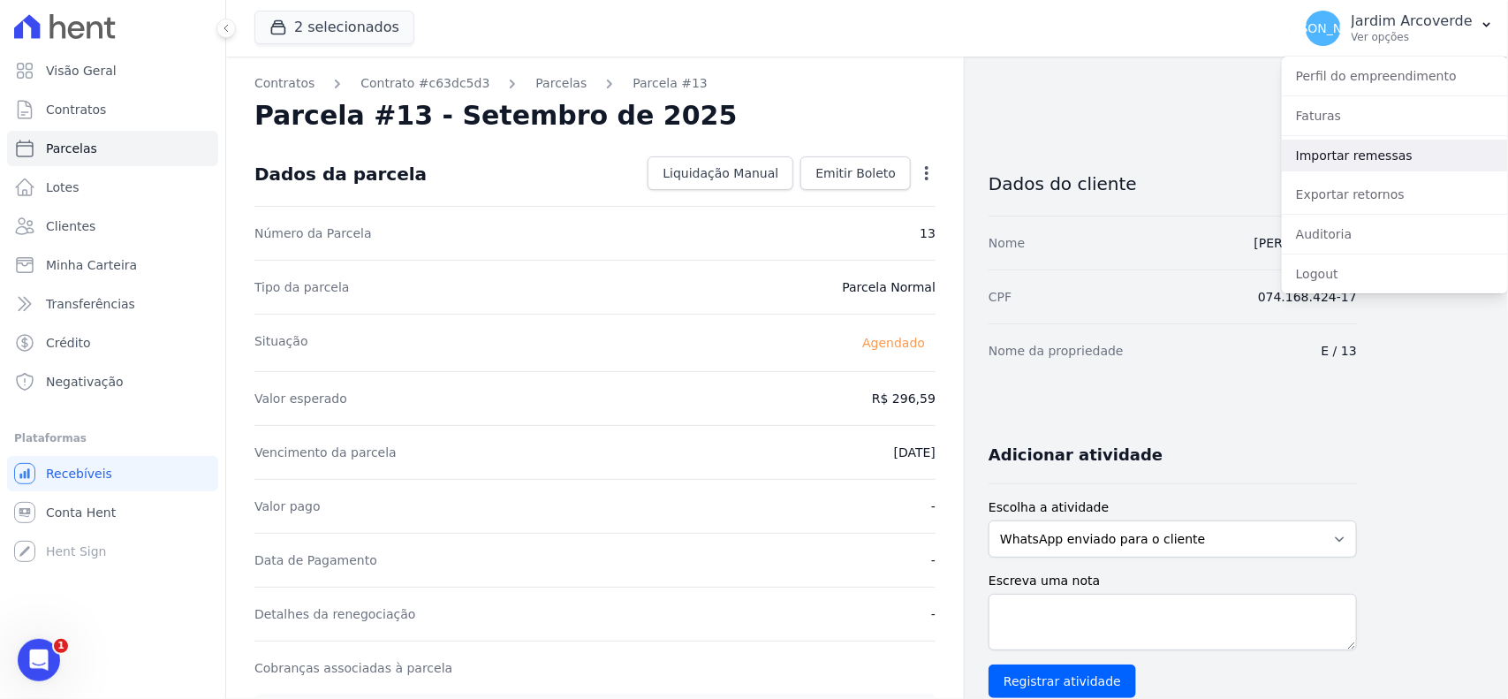
click at [1405, 151] on link "Importar remessas" at bounding box center [1395, 156] width 226 height 32
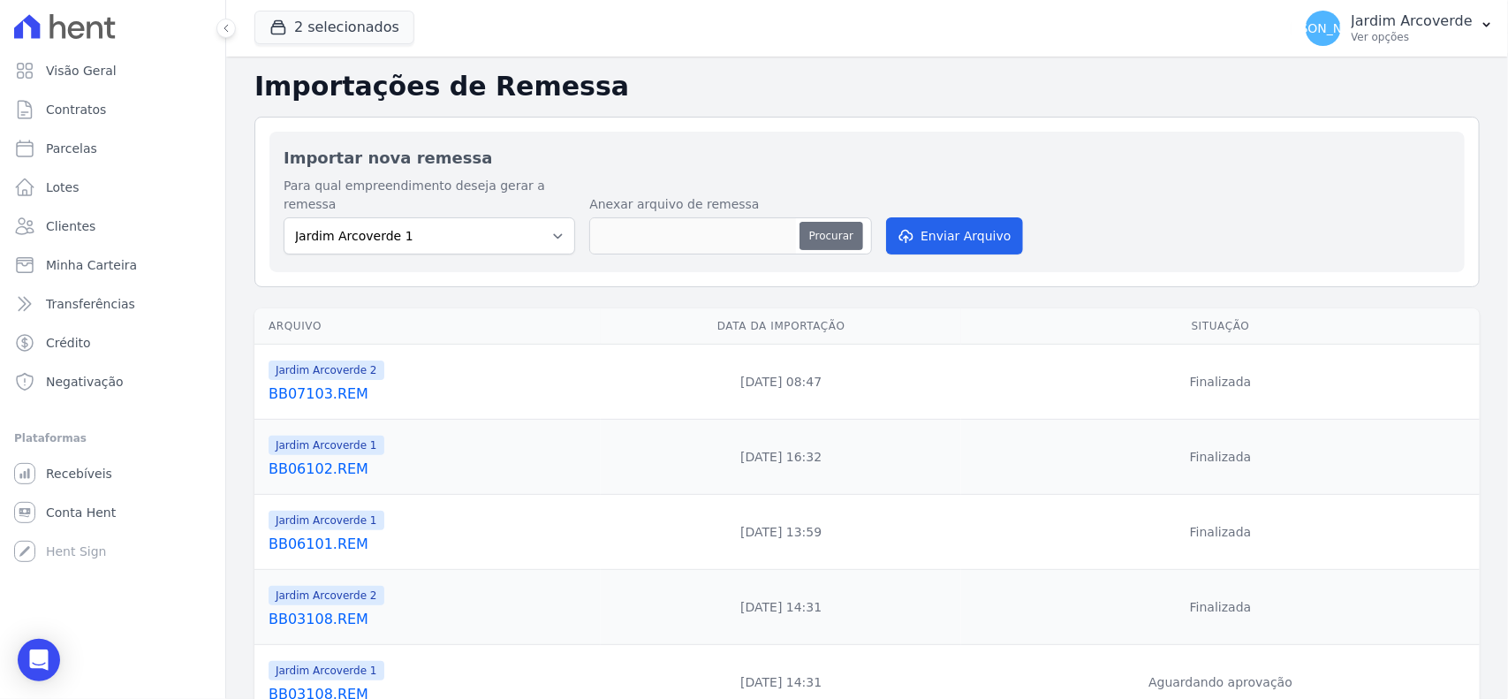
click at [851, 222] on button "Procurar" at bounding box center [831, 236] width 64 height 28
type input "BB09103.REM"
click at [859, 222] on button "Procurar" at bounding box center [831, 236] width 64 height 28
click at [976, 221] on button "Enviar Arquivo" at bounding box center [954, 235] width 136 height 37
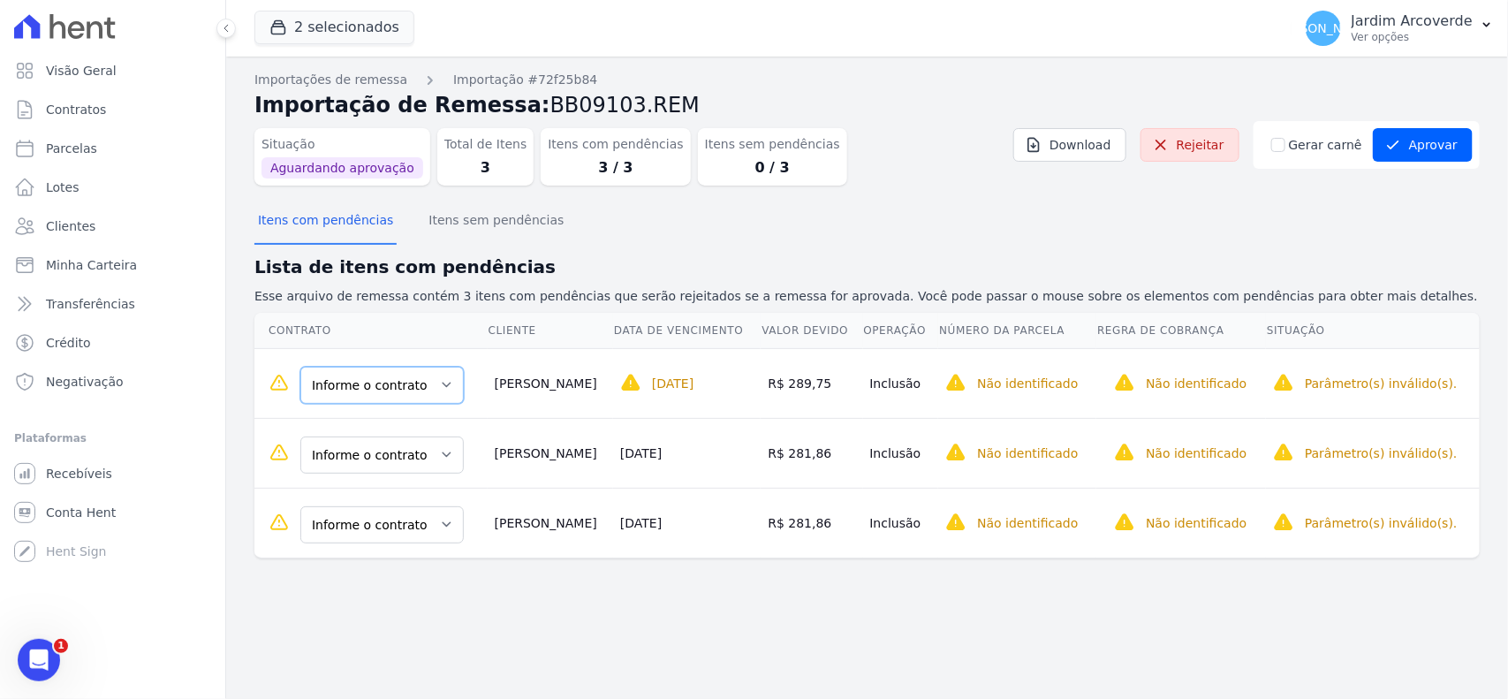
click at [381, 389] on select "Informe o contrato E / 13 F / 03" at bounding box center [381, 385] width 163 height 37
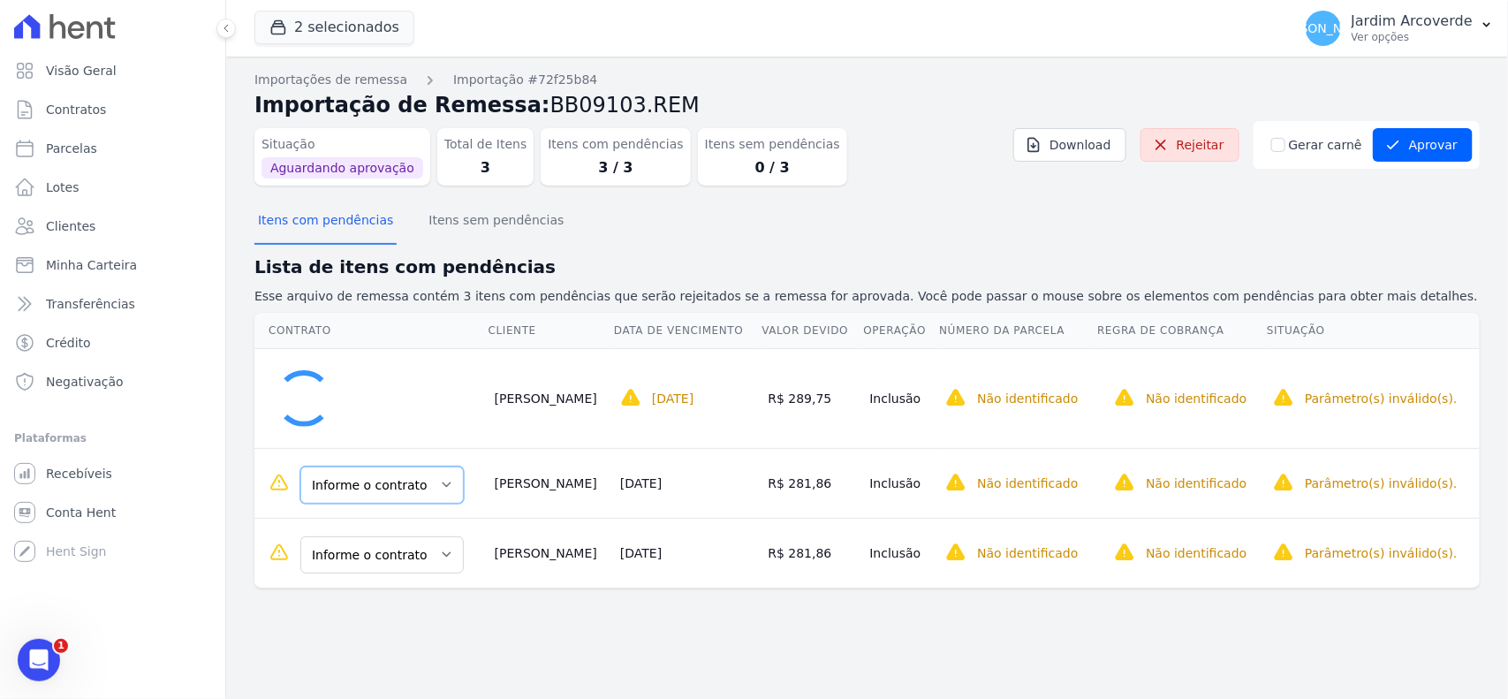
click at [403, 470] on select "Informe o contrato E / 13 F / 03" at bounding box center [381, 484] width 163 height 37
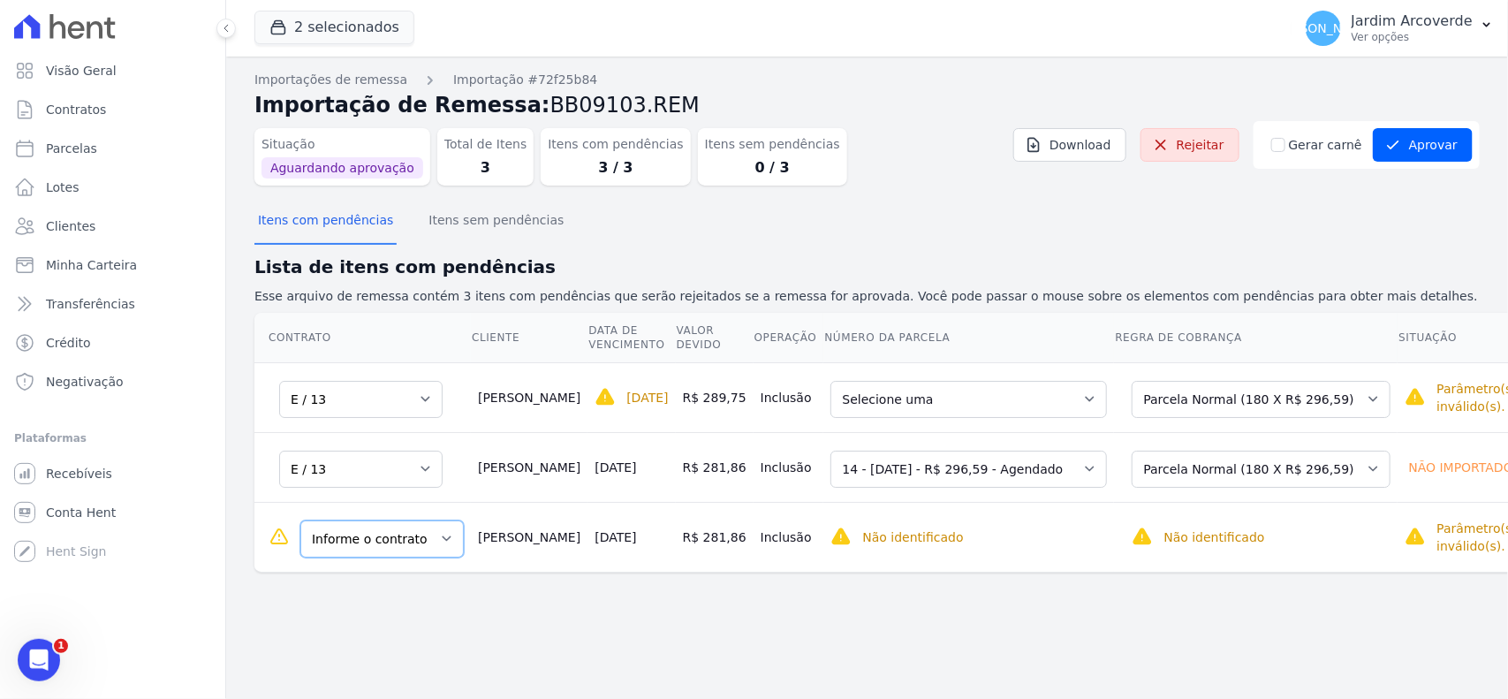
click at [405, 546] on select "Informe o contrato E / 13 F / 03" at bounding box center [381, 538] width 163 height 37
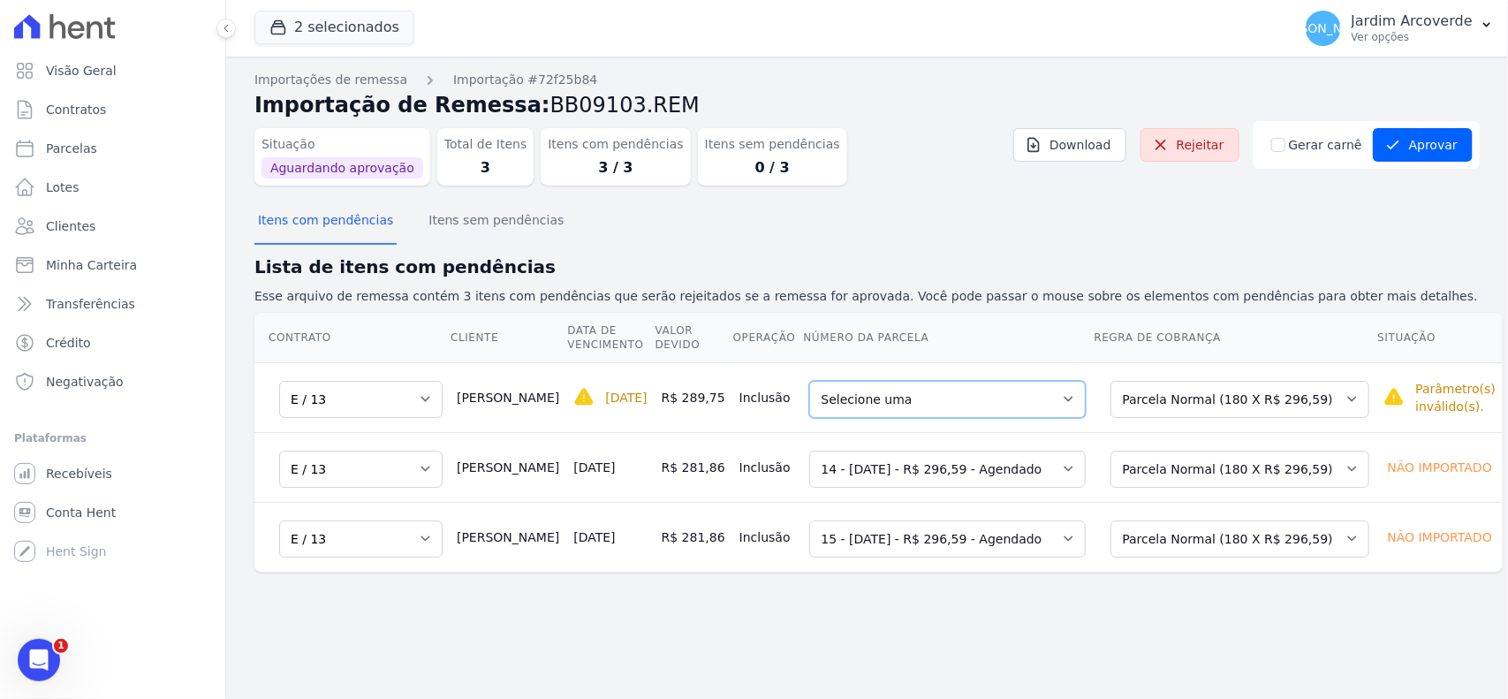
click at [1017, 403] on select "Selecione uma 13 - 15/10/2025 - R$ 296,59 - Agendado 14 - 25/10/2025 - R$ 296,5…" at bounding box center [947, 399] width 276 height 37
click at [1192, 142] on link "Rejeitar" at bounding box center [1189, 145] width 99 height 34
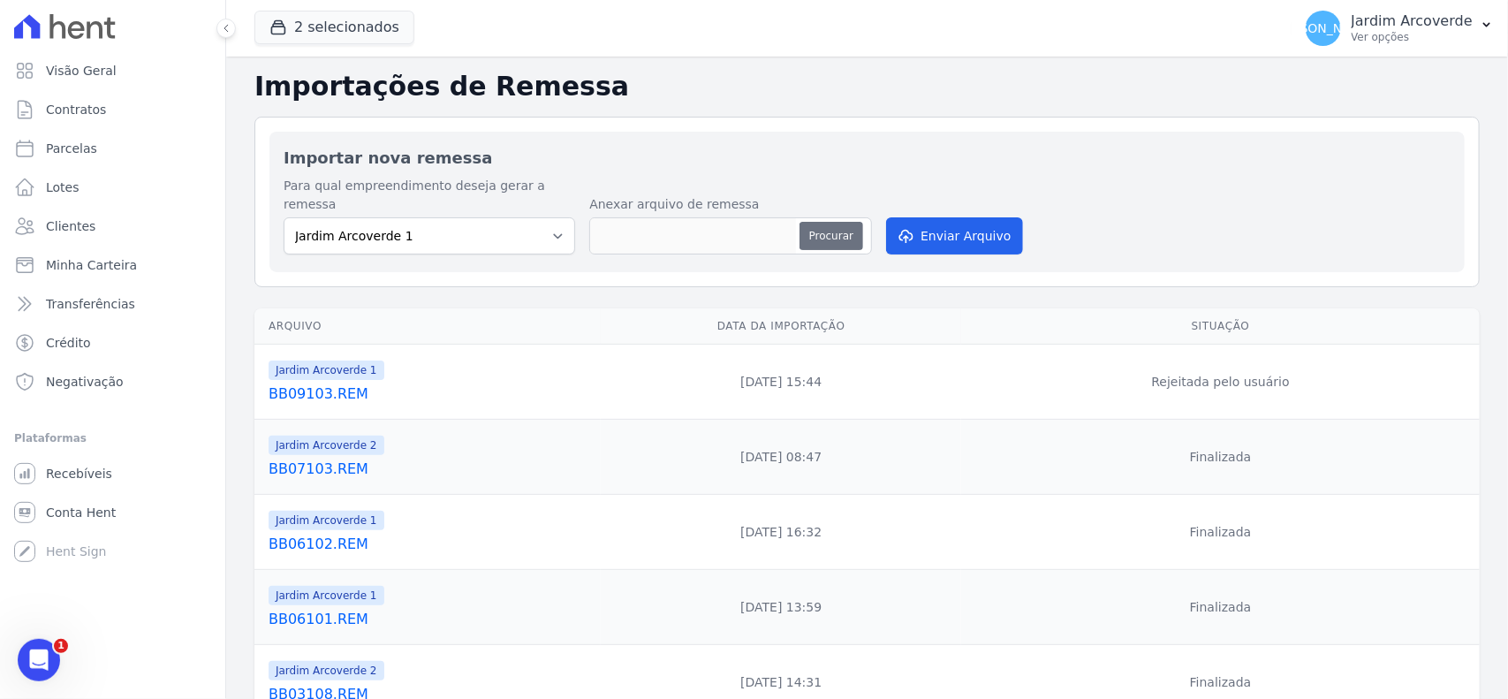
click at [821, 222] on button "Procurar" at bounding box center [831, 236] width 64 height 28
click at [862, 385] on td "09/10/2025, 15:44" at bounding box center [781, 381] width 360 height 75
click at [819, 217] on div "Procurar" at bounding box center [730, 235] width 283 height 37
click at [828, 222] on button "Procurar" at bounding box center [831, 236] width 64 height 28
type input "BB09104.REM"
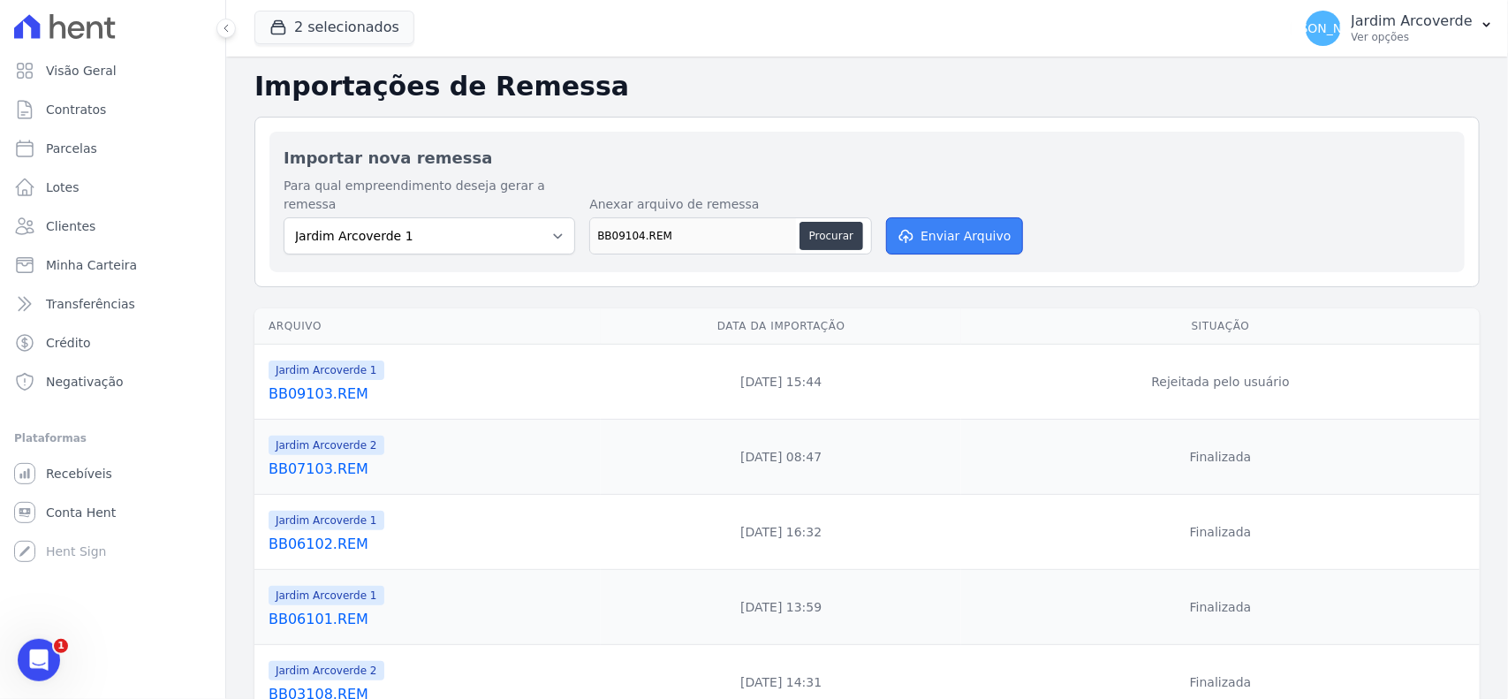
click at [930, 231] on button "Enviar Arquivo" at bounding box center [954, 235] width 136 height 37
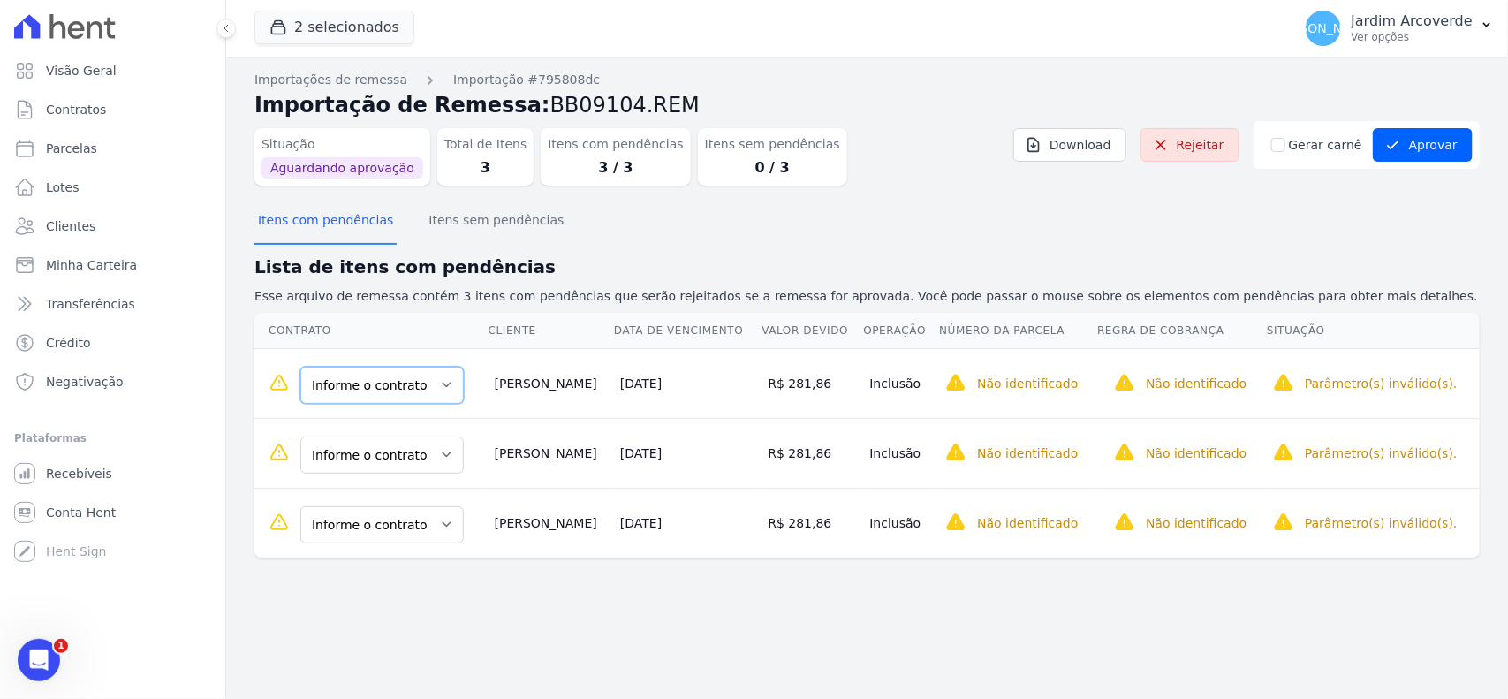
click at [375, 382] on select "Informe o contrato E / 13 F / 03" at bounding box center [381, 385] width 163 height 37
click at [403, 393] on select "Informe o contrato E / 13 F / 03" at bounding box center [381, 385] width 163 height 37
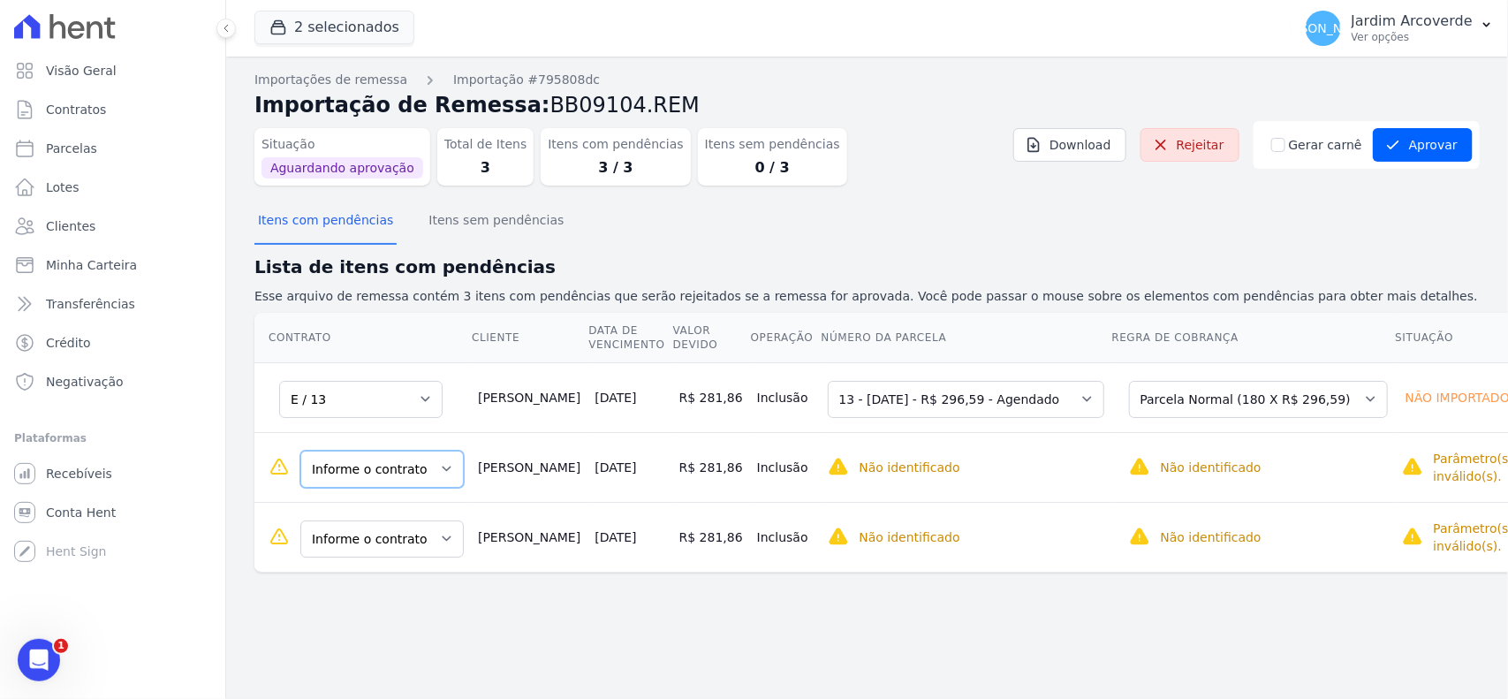
click at [408, 459] on select "Informe o contrato E / 13 F / 03" at bounding box center [381, 468] width 163 height 37
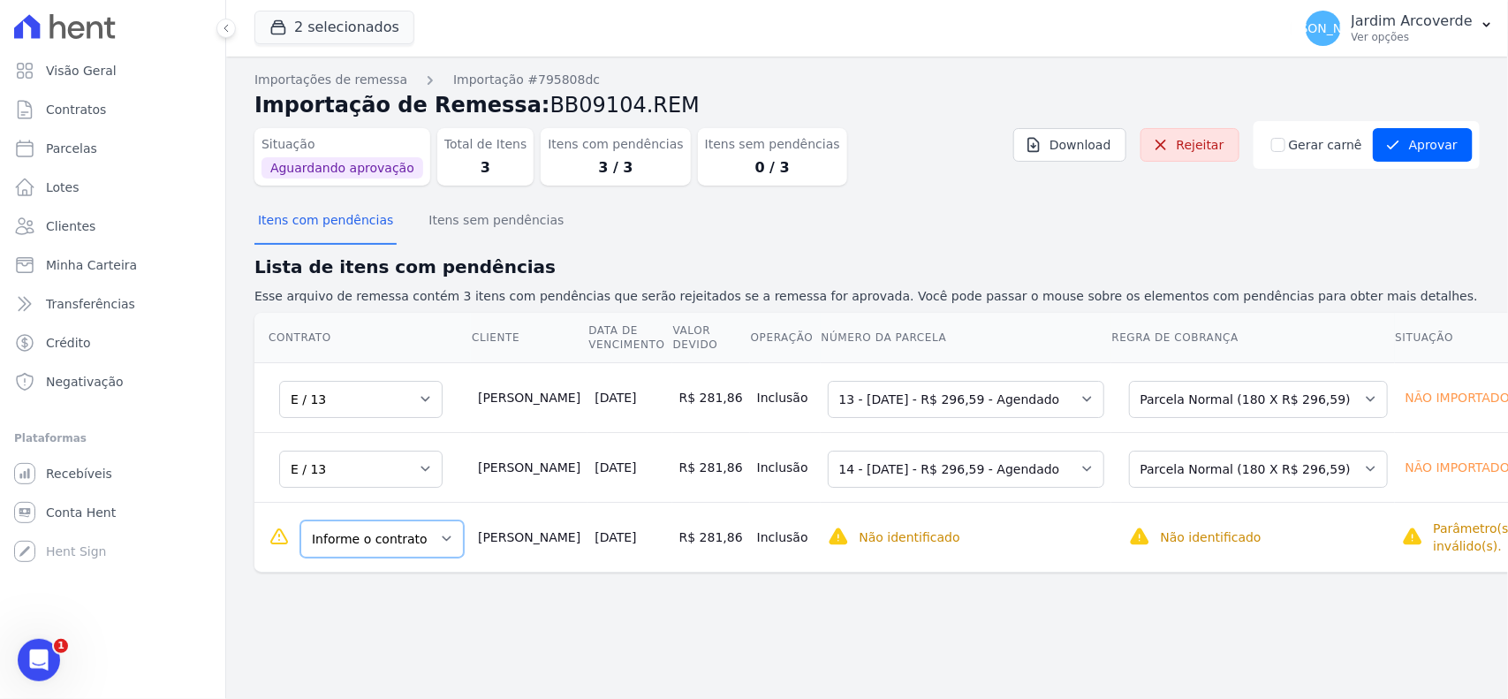
click at [412, 552] on select "Informe o contrato E / 13 F / 03" at bounding box center [381, 538] width 163 height 37
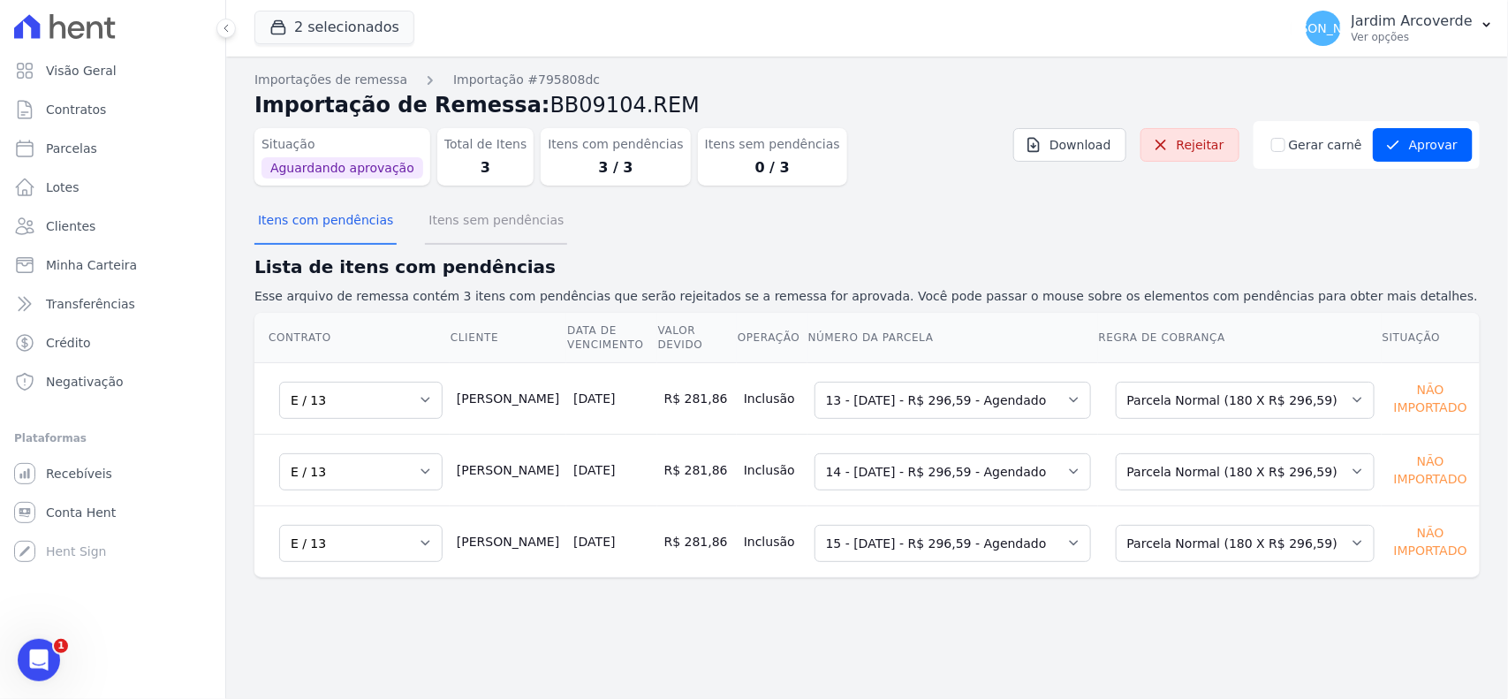
click at [469, 216] on button "Itens sem pendências" at bounding box center [496, 222] width 142 height 46
click at [1285, 146] on input "Gerar carnê" at bounding box center [1278, 145] width 14 height 14
checkbox input "true"
click at [1354, 212] on div "Itens com pendências Itens sem pendências" at bounding box center [866, 221] width 1225 height 43
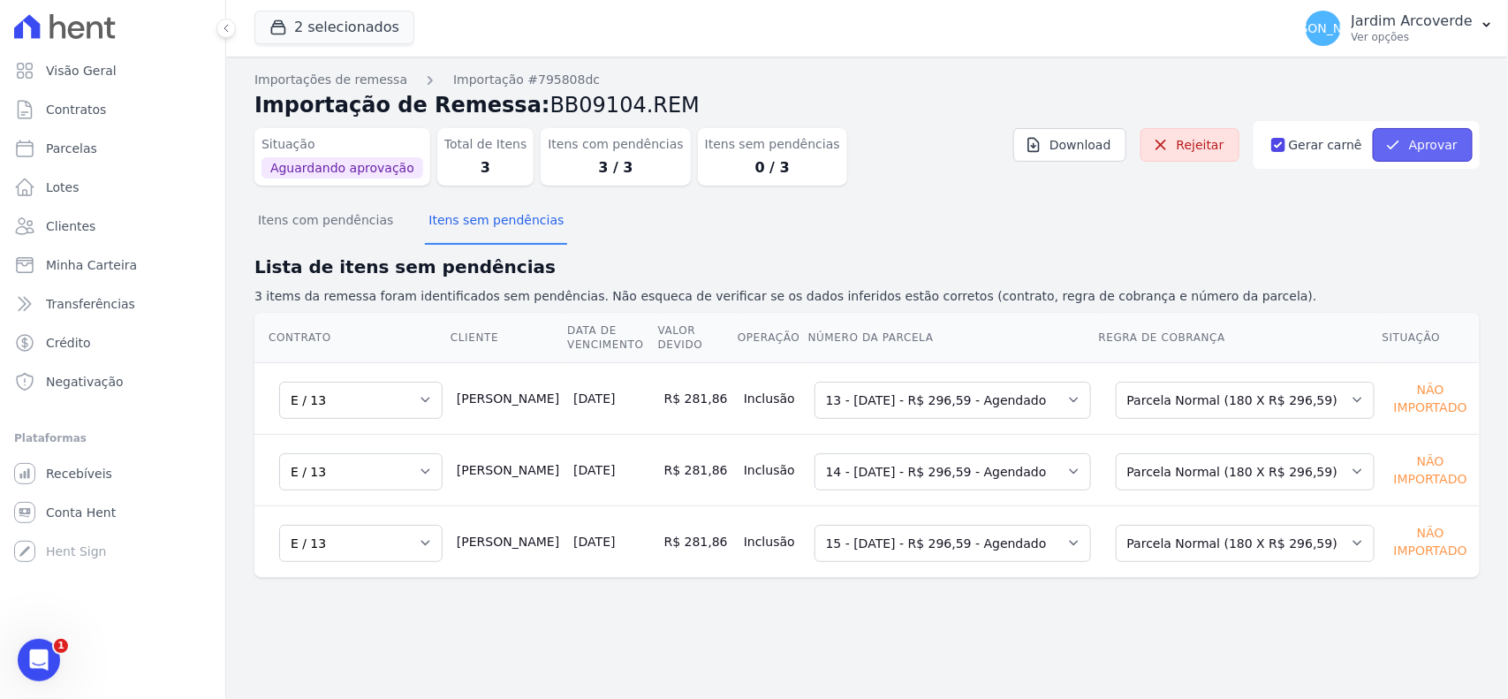
click at [1418, 132] on button "Aprovar" at bounding box center [1423, 145] width 100 height 34
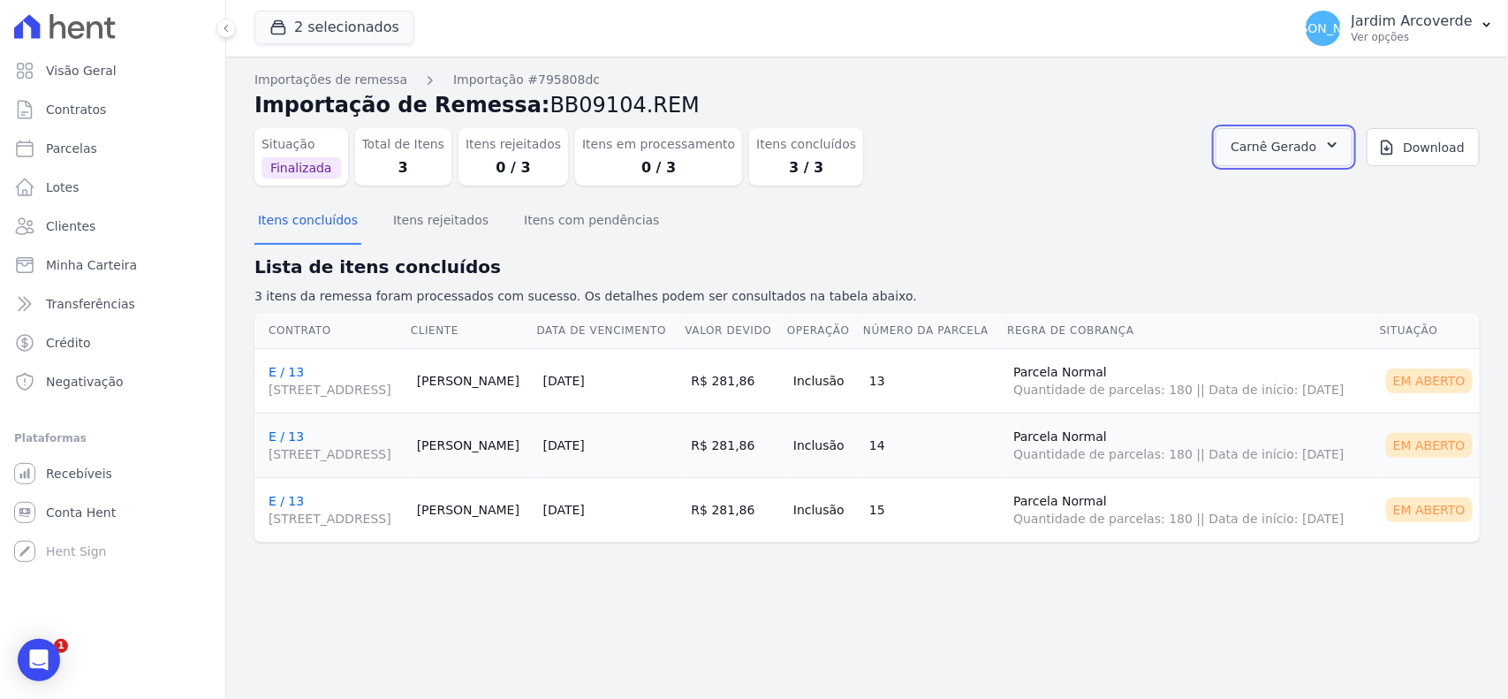
click at [1277, 128] on button "Carnê Gerado" at bounding box center [1283, 147] width 137 height 38
click at [1355, 194] on link "Abrir" at bounding box center [1329, 195] width 49 height 23
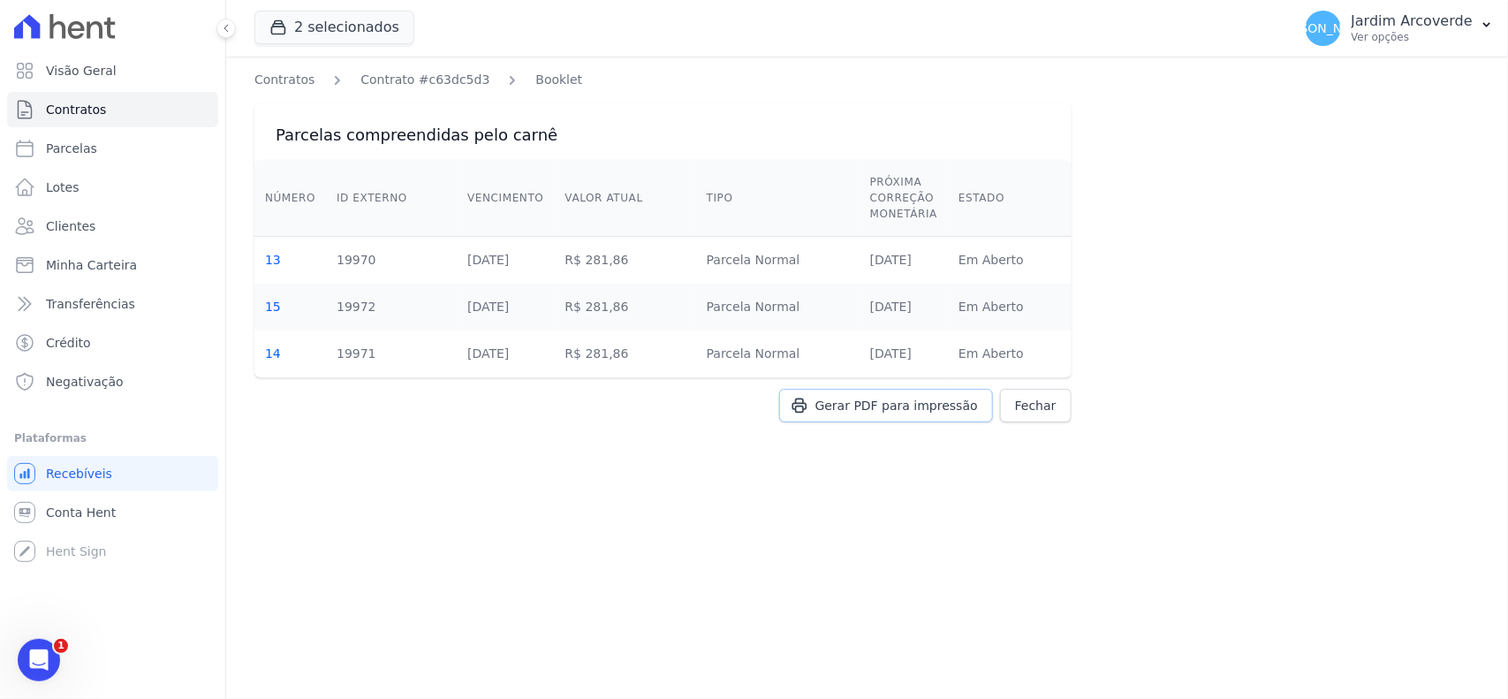
click at [946, 408] on span "Gerar PDF para impressão" at bounding box center [896, 406] width 163 height 18
